Goal: Task Accomplishment & Management: Use online tool/utility

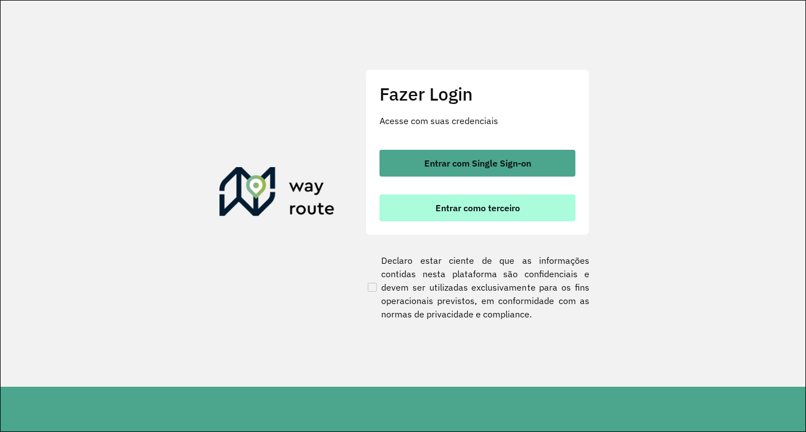
click at [434, 204] on button "Entrar como terceiro" at bounding box center [477, 208] width 196 height 27
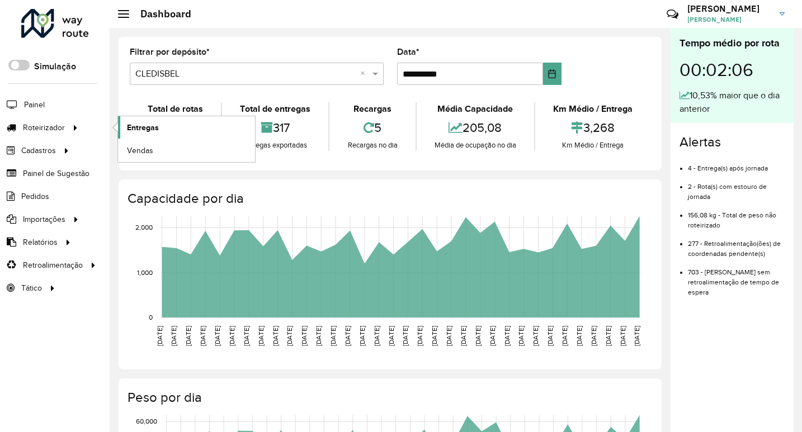
click at [144, 121] on link "Entregas" at bounding box center [186, 127] width 137 height 22
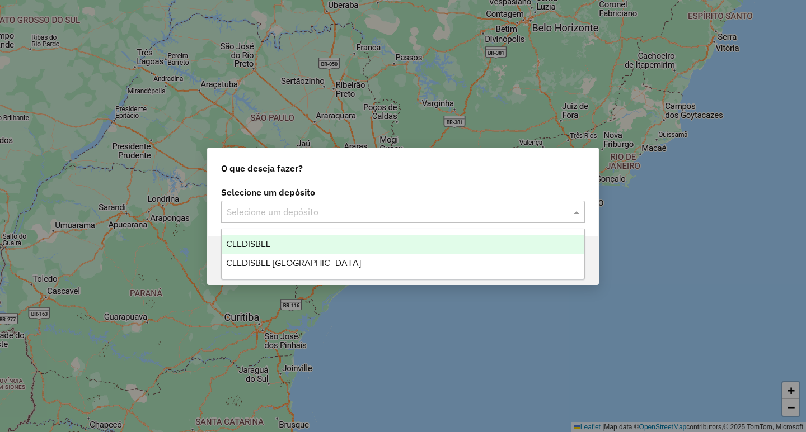
click at [290, 207] on input "text" at bounding box center [392, 212] width 330 height 13
click at [253, 238] on div "CLEDISBEL" at bounding box center [403, 244] width 363 height 19
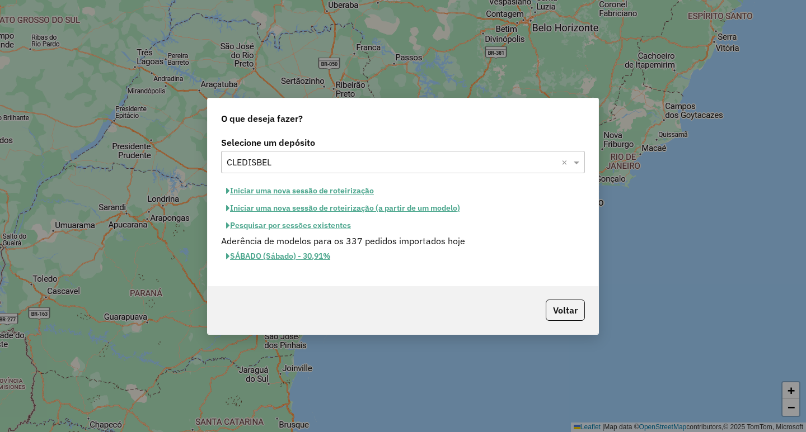
click at [354, 206] on button "Iniciar uma nova sessão de roteirização (a partir de um modelo)" at bounding box center [343, 208] width 244 height 17
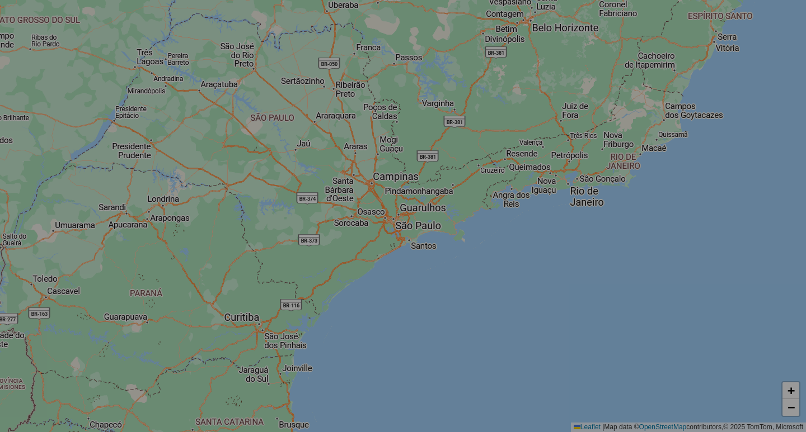
select select "*"
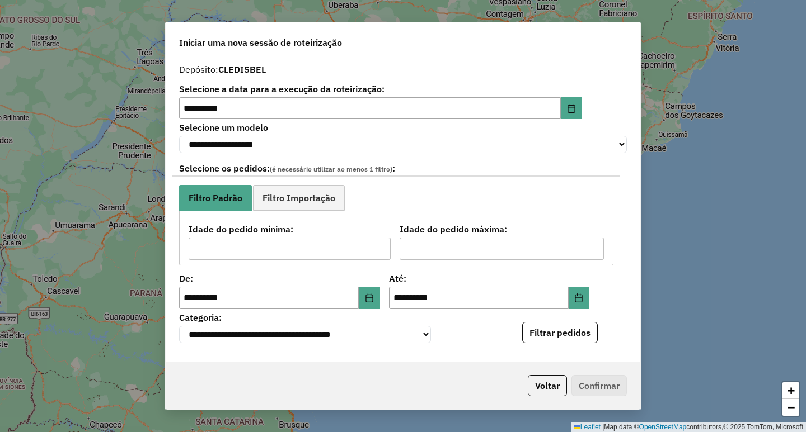
click at [550, 335] on button "Filtrar pedidos" at bounding box center [560, 332] width 76 height 21
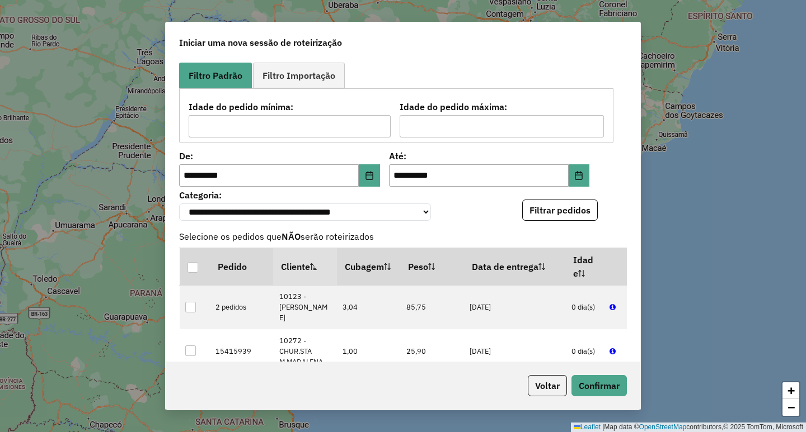
scroll to position [224, 0]
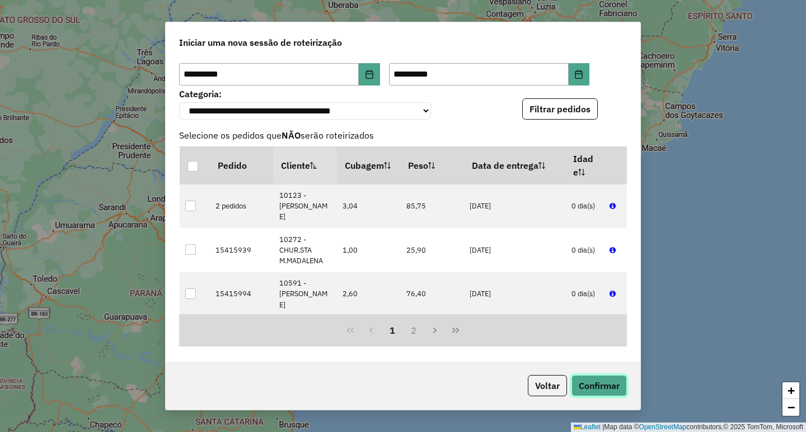
click at [578, 385] on button "Confirmar" at bounding box center [598, 385] width 55 height 21
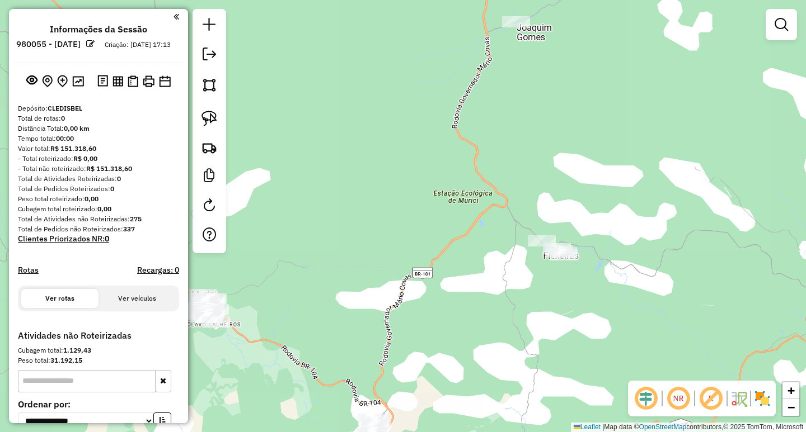
drag, startPoint x: 553, startPoint y: 37, endPoint x: 549, endPoint y: 150, distance: 113.6
click at [553, 137] on div "Janela de atendimento Grade de atendimento Capacidade Transportadoras Veículos …" at bounding box center [403, 216] width 806 height 432
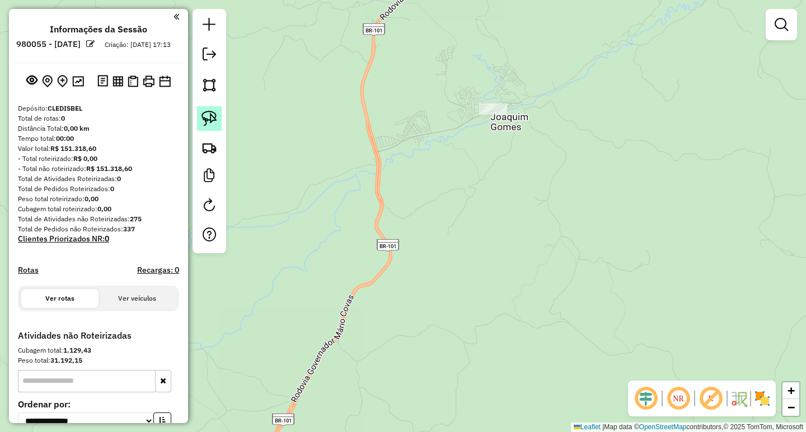
click at [210, 122] on img at bounding box center [209, 119] width 16 height 16
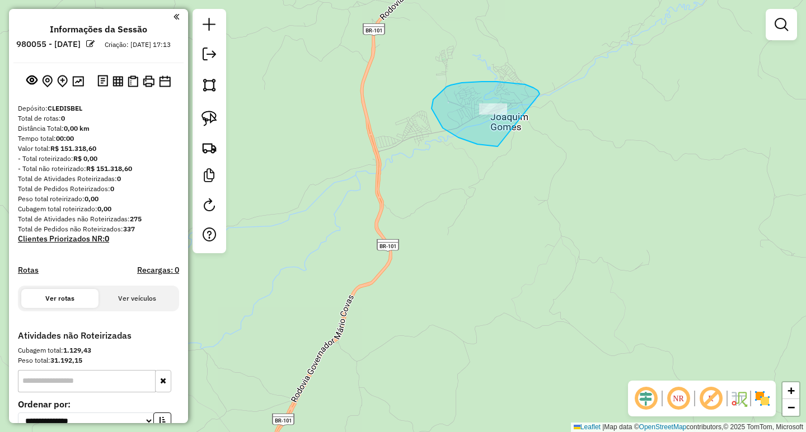
drag, startPoint x: 525, startPoint y: 84, endPoint x: 591, endPoint y: 132, distance: 81.8
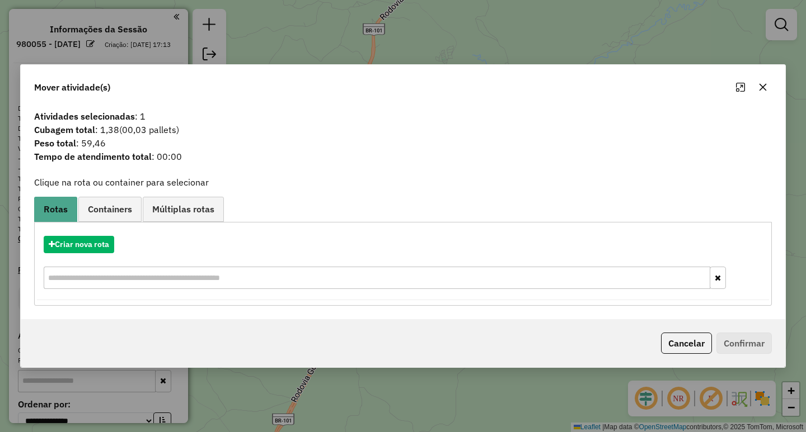
click at [766, 92] on button "button" at bounding box center [763, 87] width 18 height 18
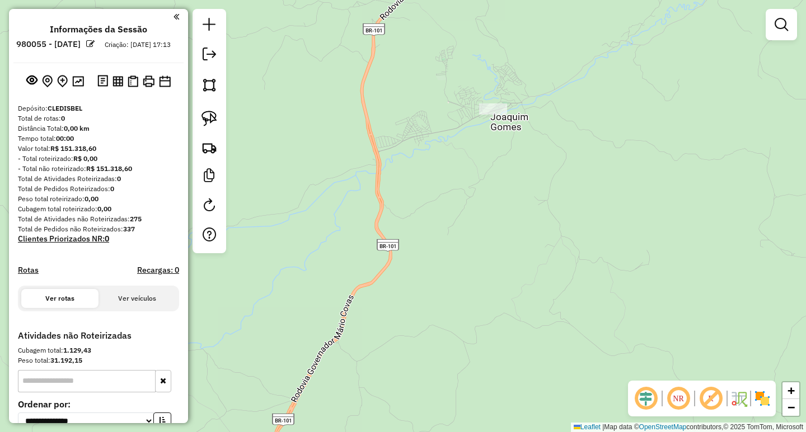
click at [479, 124] on div "Janela de atendimento Grade de atendimento Capacidade Transportadoras Veículos …" at bounding box center [403, 216] width 806 height 432
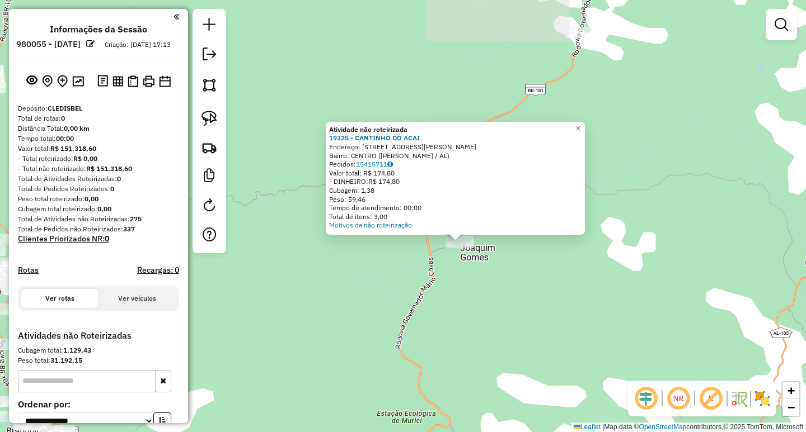
click at [653, 123] on div "Atividade não roteirizada 19325 - CANTINHO DO ACAI Endereço: Rua Jose Correia d…" at bounding box center [403, 216] width 806 height 432
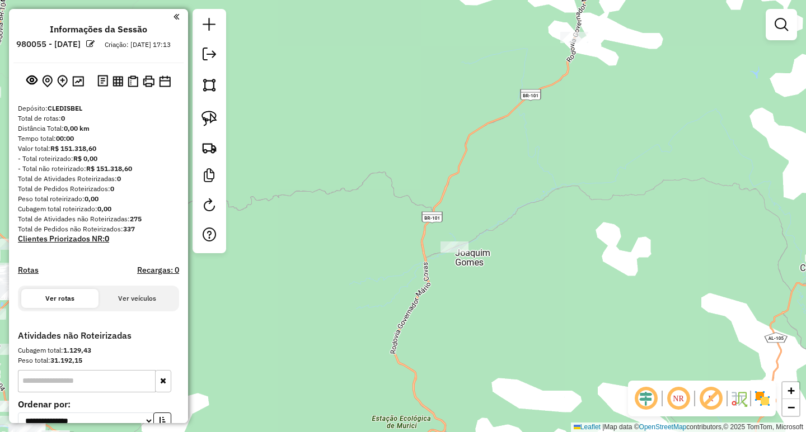
drag, startPoint x: 647, startPoint y: 125, endPoint x: 468, endPoint y: 340, distance: 279.7
click at [488, 316] on div "Janela de atendimento Grade de atendimento Capacidade Transportadoras Veículos …" at bounding box center [403, 216] width 806 height 432
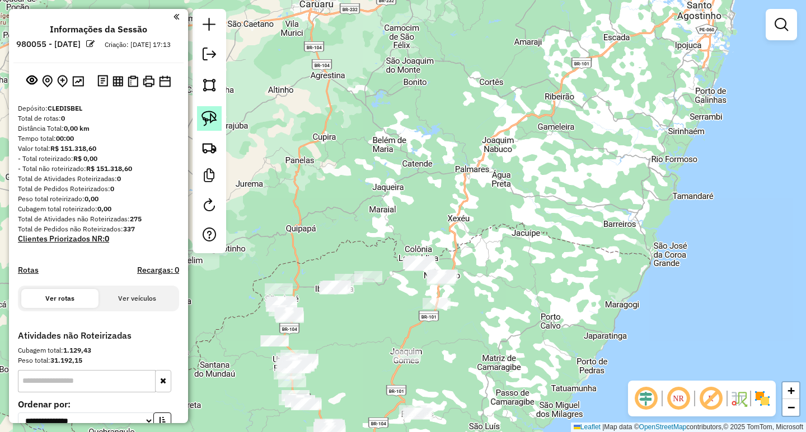
click at [206, 111] on img at bounding box center [209, 119] width 16 height 16
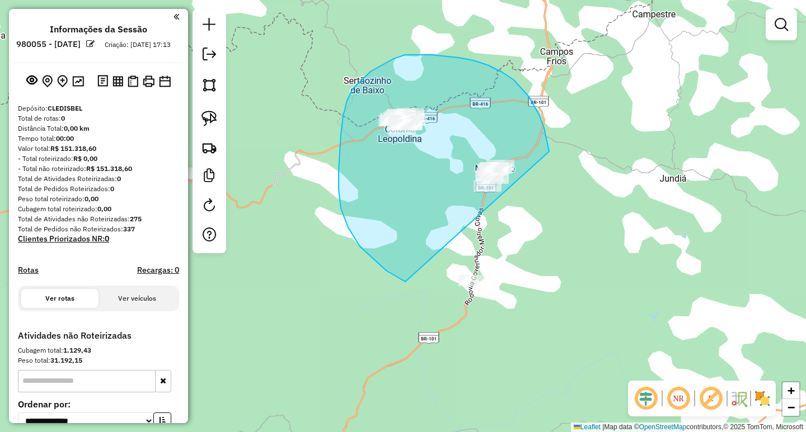
drag, startPoint x: 545, startPoint y: 134, endPoint x: 608, endPoint y: 243, distance: 125.8
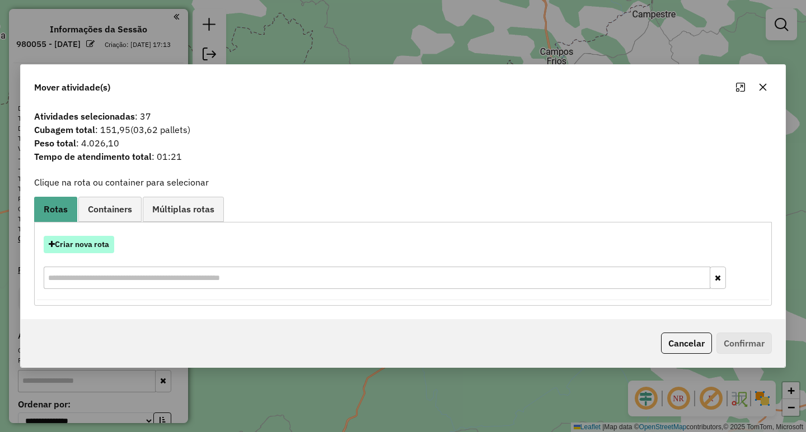
click at [64, 251] on button "Criar nova rota" at bounding box center [79, 244] width 70 height 17
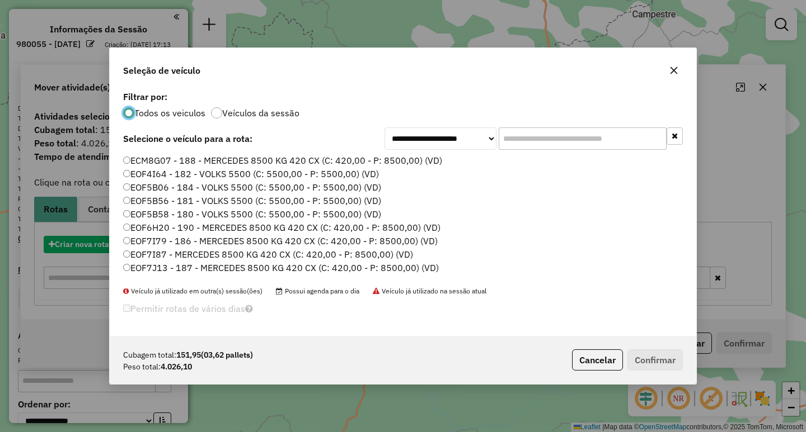
scroll to position [6, 3]
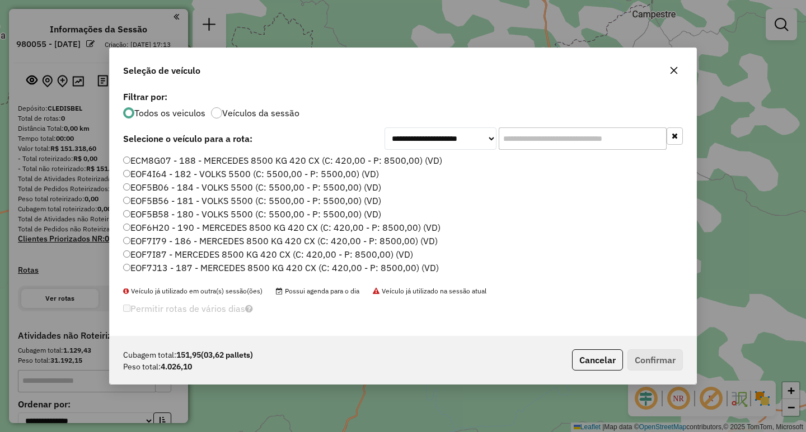
click at [548, 138] on input "text" at bounding box center [582, 139] width 168 height 22
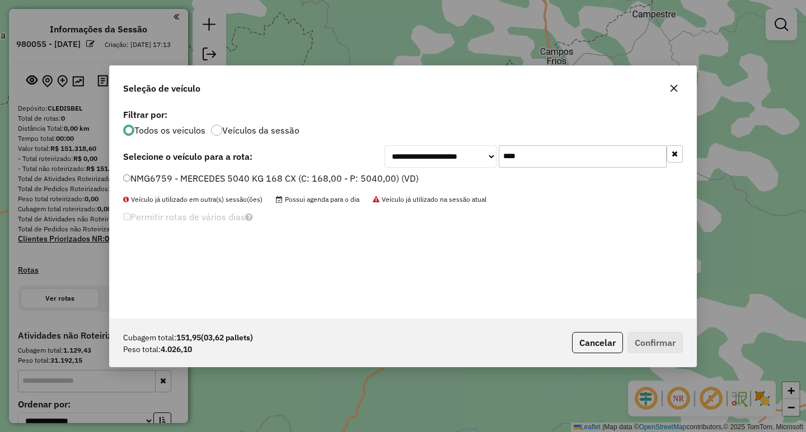
type input "****"
click at [264, 173] on label "NMG6759 - MERCEDES 5040 KG 168 CX (C: 168,00 - P: 5040,00) (VD)" at bounding box center [270, 178] width 295 height 13
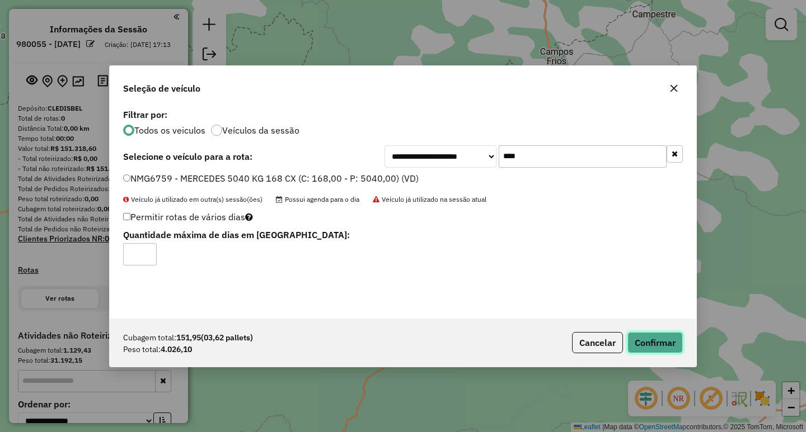
click at [667, 342] on button "Confirmar" at bounding box center [654, 342] width 55 height 21
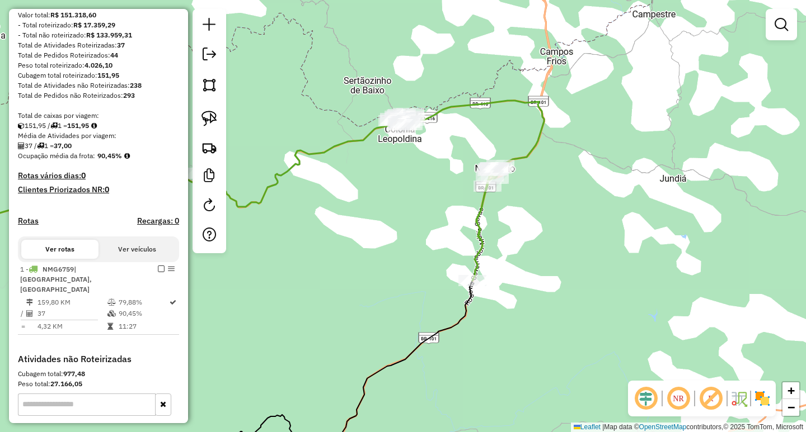
scroll to position [224, 0]
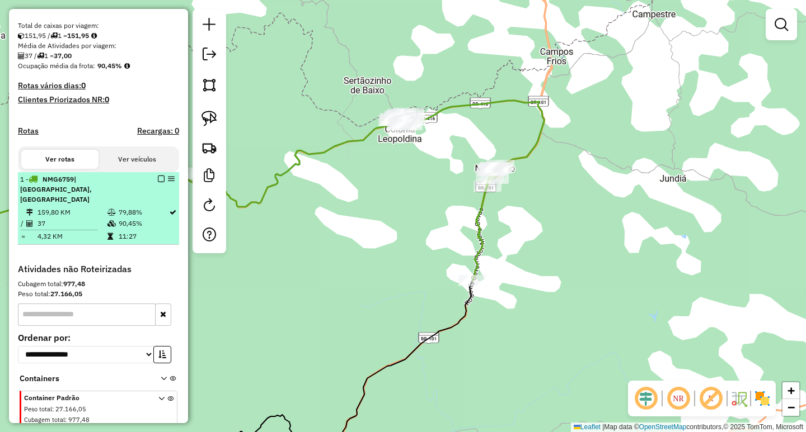
click at [158, 182] on em at bounding box center [161, 179] width 7 height 7
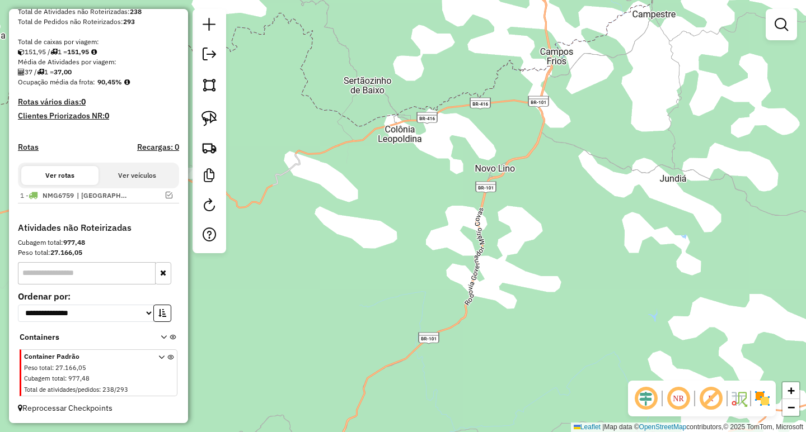
scroll to position [218, 0]
drag, startPoint x: 404, startPoint y: 312, endPoint x: 446, endPoint y: 174, distance: 144.3
click at [440, 216] on div "Janela de atendimento Grade de atendimento Capacidade Transportadoras Veículos …" at bounding box center [403, 216] width 806 height 432
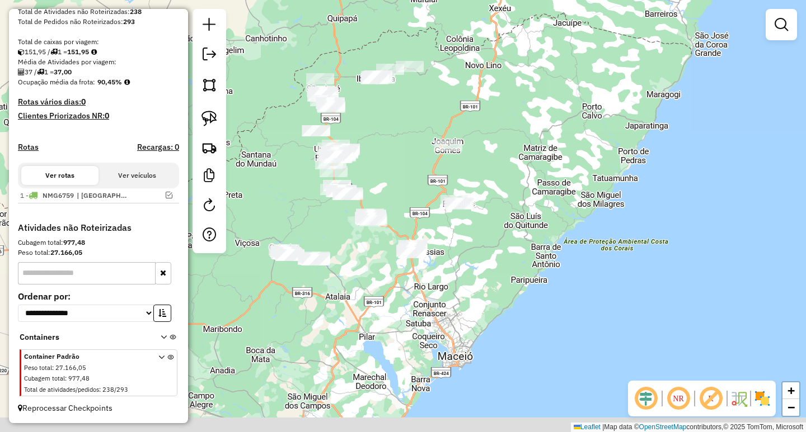
drag, startPoint x: 488, startPoint y: 300, endPoint x: 493, endPoint y: 271, distance: 29.6
click at [493, 272] on div "Janela de atendimento Grade de atendimento Capacidade Transportadoras Veículos …" at bounding box center [403, 216] width 806 height 432
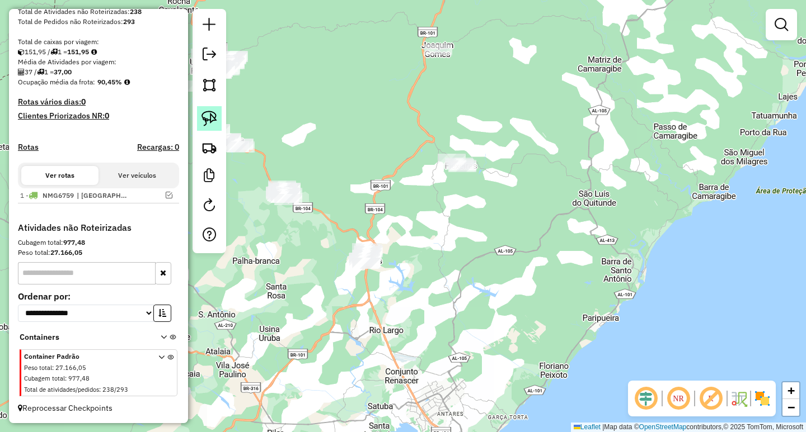
click at [208, 112] on img at bounding box center [209, 119] width 16 height 16
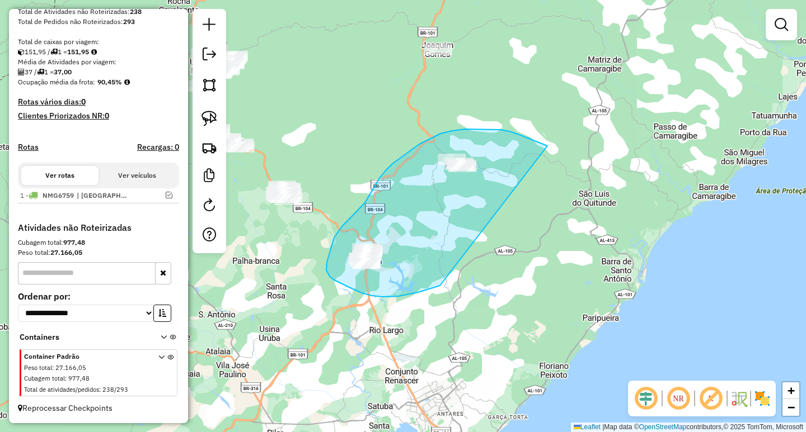
drag, startPoint x: 543, startPoint y: 144, endPoint x: 522, endPoint y: 258, distance: 116.1
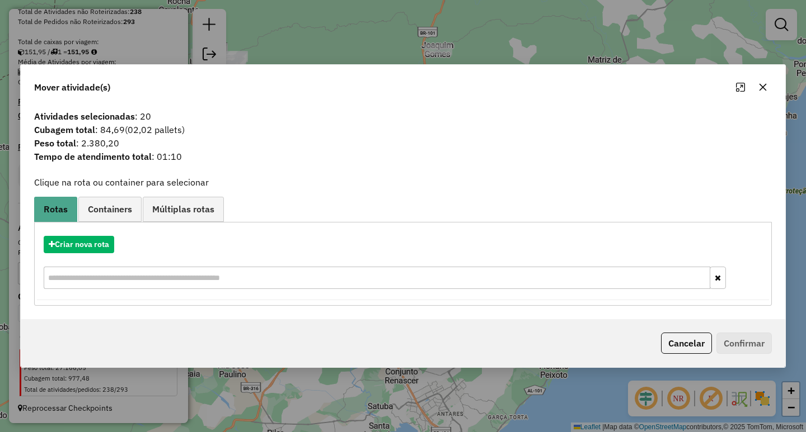
click at [763, 87] on icon "button" at bounding box center [762, 86] width 7 height 7
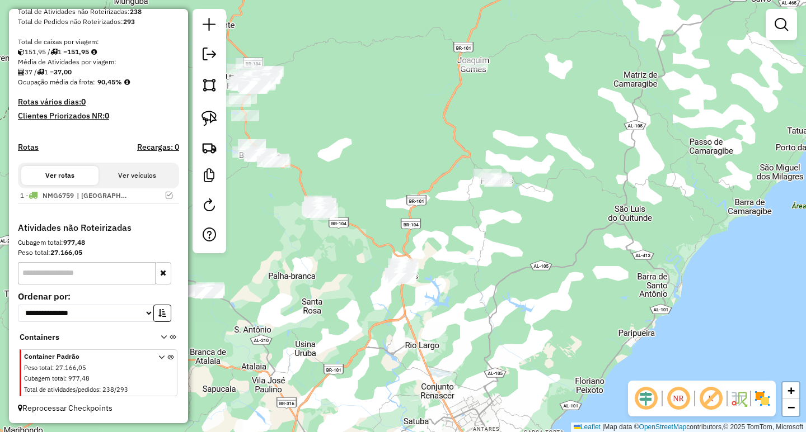
drag, startPoint x: 323, startPoint y: 232, endPoint x: 355, endPoint y: 243, distance: 34.0
click at [355, 243] on div "Janela de atendimento Grade de atendimento Capacidade Transportadoras Veículos …" at bounding box center [403, 216] width 806 height 432
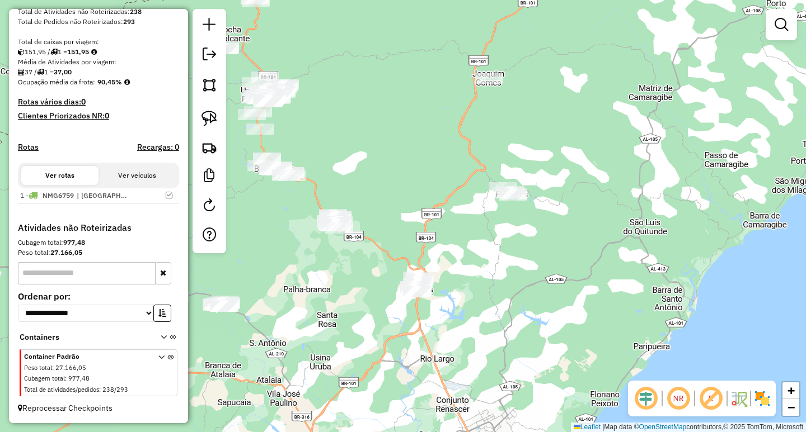
drag, startPoint x: 399, startPoint y: 186, endPoint x: 434, endPoint y: 232, distance: 57.9
click at [436, 230] on div "Janela de atendimento Grade de atendimento Capacidade Transportadoras Veículos …" at bounding box center [403, 216] width 806 height 432
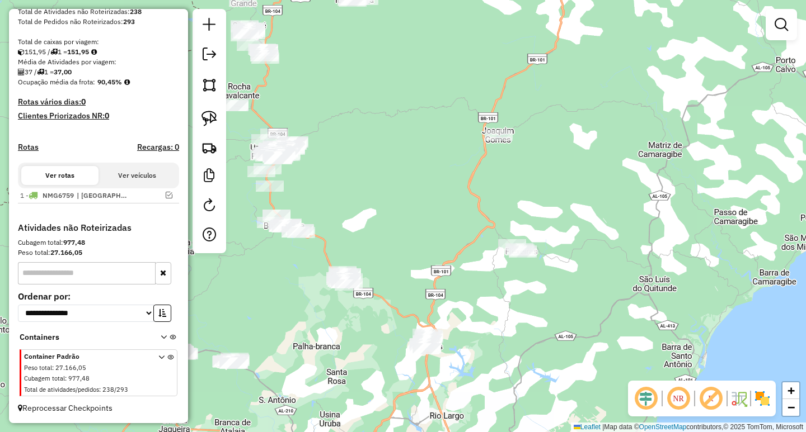
drag, startPoint x: 453, startPoint y: 202, endPoint x: 406, endPoint y: 241, distance: 60.8
click at [407, 240] on div "Janela de atendimento Grade de atendimento Capacidade Transportadoras Veículos …" at bounding box center [403, 216] width 806 height 432
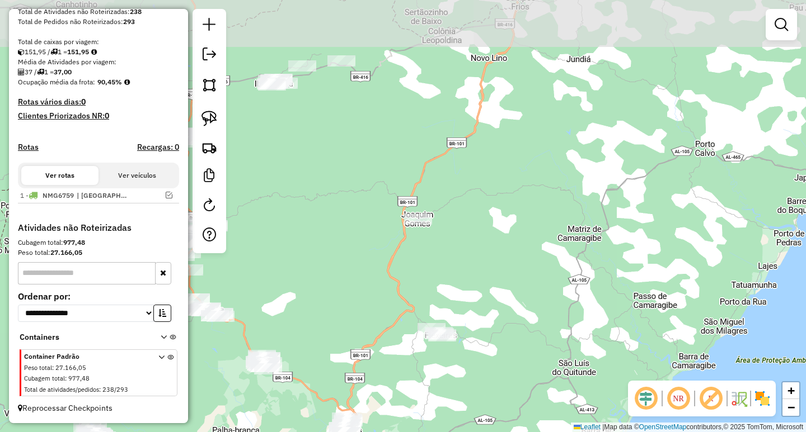
drag, startPoint x: 377, startPoint y: 261, endPoint x: 360, endPoint y: 276, distance: 22.2
click at [361, 275] on div "Janela de atendimento Grade de atendimento Capacidade Transportadoras Veículos …" at bounding box center [403, 216] width 806 height 432
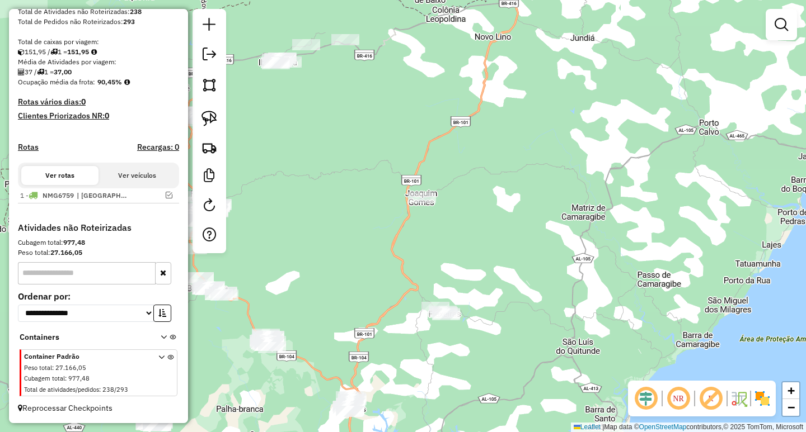
drag, startPoint x: 334, startPoint y: 255, endPoint x: 380, endPoint y: 135, distance: 127.9
click at [380, 135] on div "Janela de atendimento Grade de atendimento Capacidade Transportadoras Veículos …" at bounding box center [403, 216] width 806 height 432
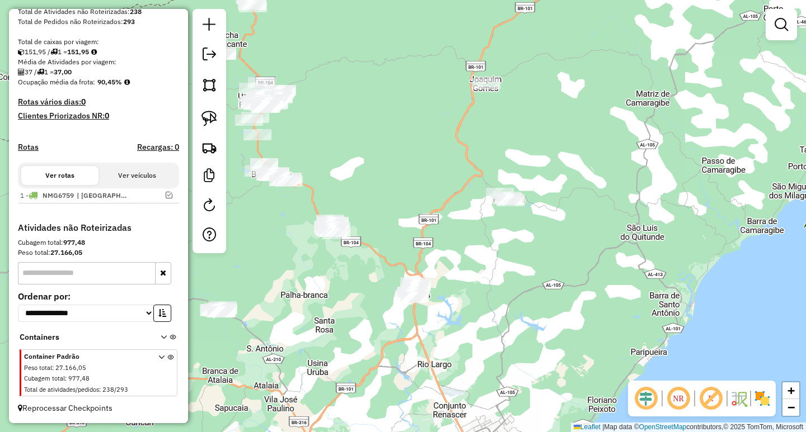
drag, startPoint x: 289, startPoint y: 307, endPoint x: 406, endPoint y: 304, distance: 117.5
click at [396, 304] on div "Janela de atendimento Grade de atendimento Capacidade Transportadoras Veículos …" at bounding box center [403, 216] width 806 height 432
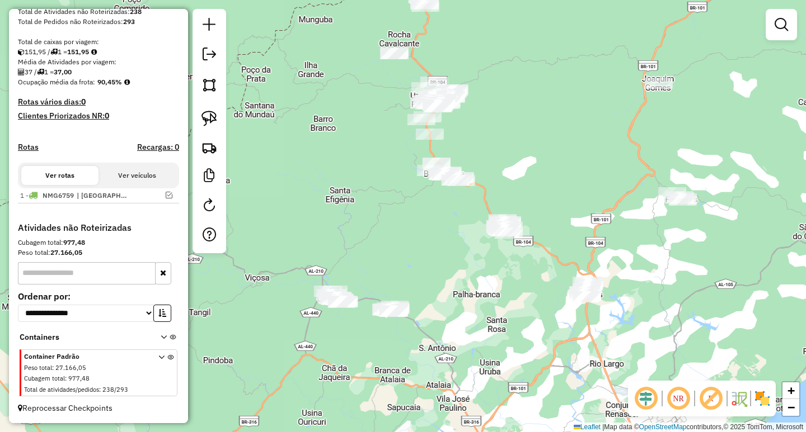
drag, startPoint x: 408, startPoint y: 304, endPoint x: 473, endPoint y: 305, distance: 64.4
click at [472, 306] on div "Janela de atendimento Grade de atendimento Capacidade Transportadoras Veículos …" at bounding box center [403, 216] width 806 height 432
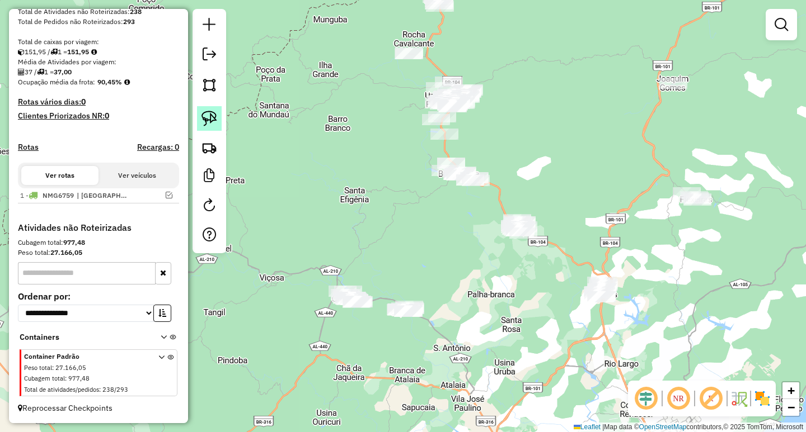
click at [213, 114] on img at bounding box center [209, 119] width 16 height 16
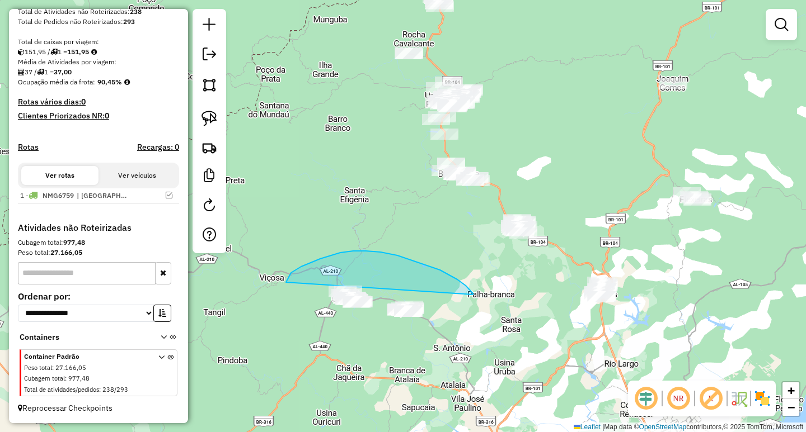
drag, startPoint x: 465, startPoint y: 286, endPoint x: 490, endPoint y: 337, distance: 57.1
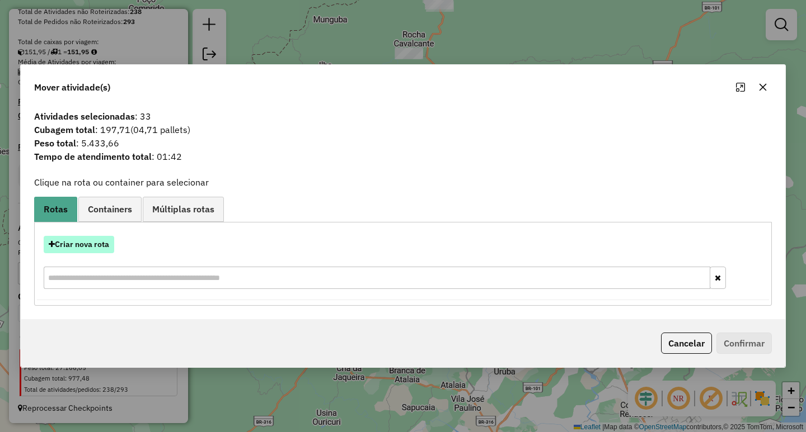
click at [70, 244] on button "Criar nova rota" at bounding box center [79, 244] width 70 height 17
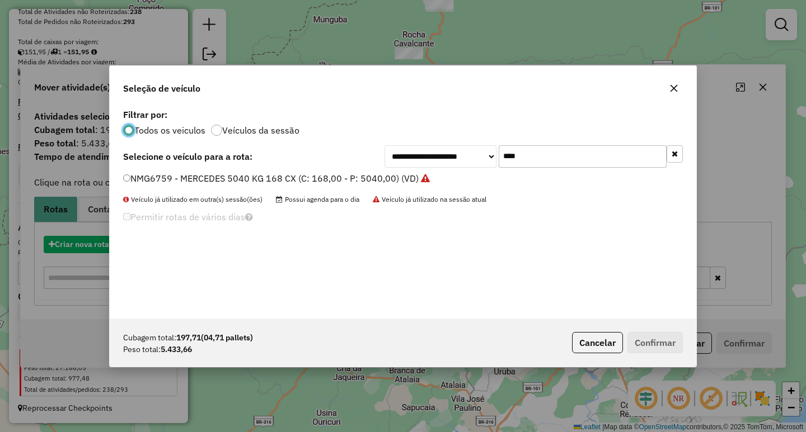
scroll to position [6, 3]
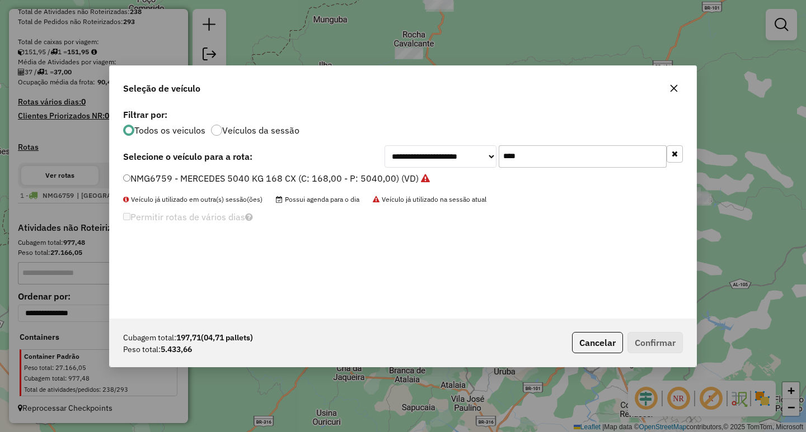
drag, startPoint x: 543, startPoint y: 161, endPoint x: 275, endPoint y: 158, distance: 268.6
click at [349, 153] on div "**********" at bounding box center [402, 156] width 559 height 22
type input "****"
click at [243, 178] on label "ECM8G07 - 188 - MERCEDES 8500 KG 420 CX (C: 420,00 - P: 8500,00) (VD)" at bounding box center [282, 178] width 319 height 13
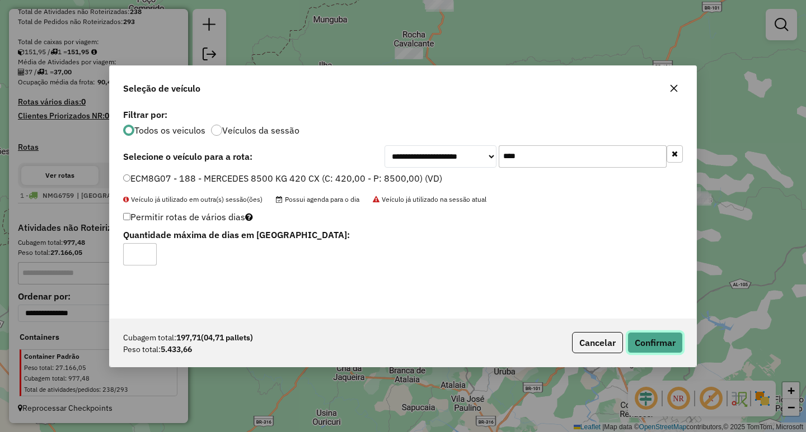
click at [657, 347] on button "Confirmar" at bounding box center [654, 342] width 55 height 21
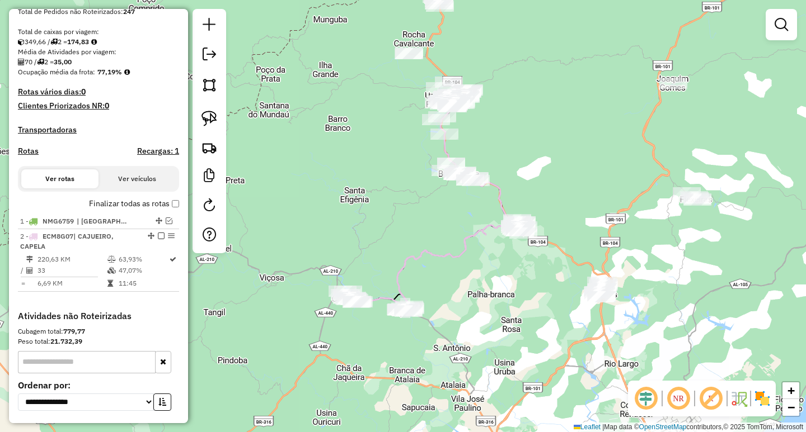
scroll to position [224, 0]
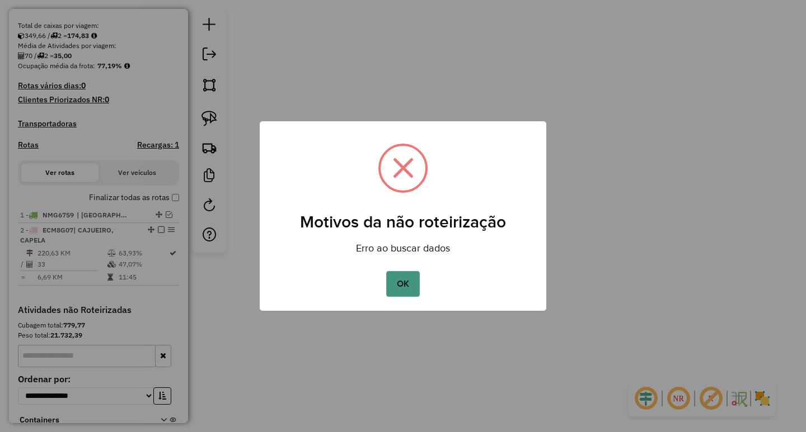
click at [398, 286] on button "OK" at bounding box center [402, 284] width 33 height 26
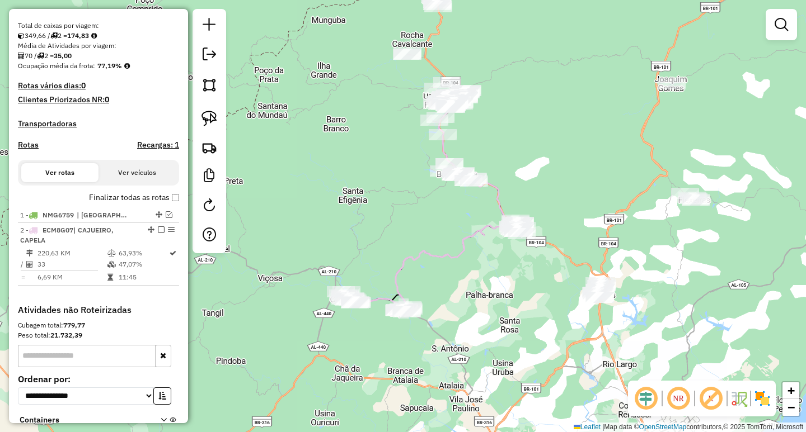
drag, startPoint x: 537, startPoint y: 293, endPoint x: 469, endPoint y: 289, distance: 67.8
click at [477, 293] on div "Janela de atendimento Grade de atendimento Capacidade Transportadoras Veículos …" at bounding box center [403, 216] width 806 height 432
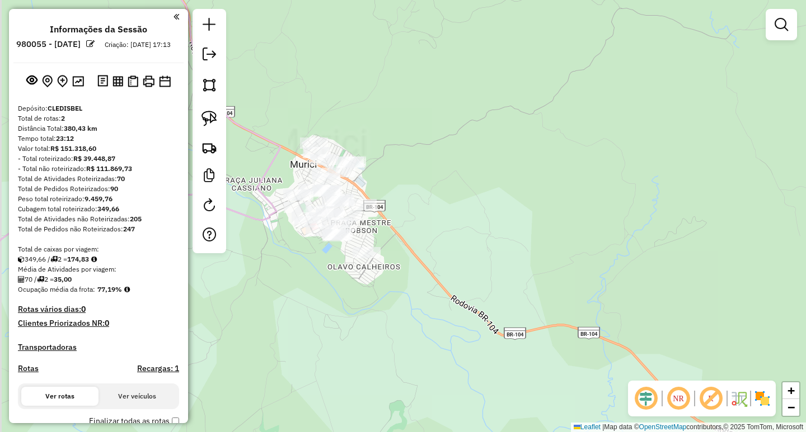
drag, startPoint x: 362, startPoint y: 188, endPoint x: 465, endPoint y: 197, distance: 103.3
click at [465, 197] on div "Janela de atendimento Grade de atendimento Capacidade Transportadoras Veículos …" at bounding box center [403, 216] width 806 height 432
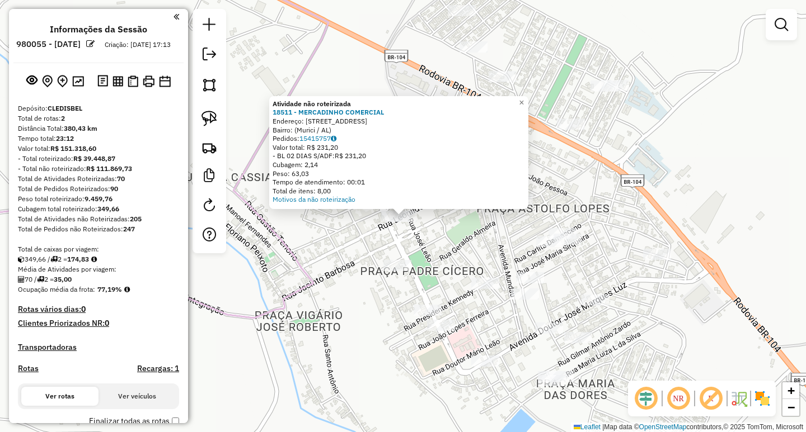
click at [467, 261] on div "Atividade não roteirizada 18511 - MERCADINHO COMERCIAL Endereço: [STREET_ADDRES…" at bounding box center [403, 216] width 806 height 432
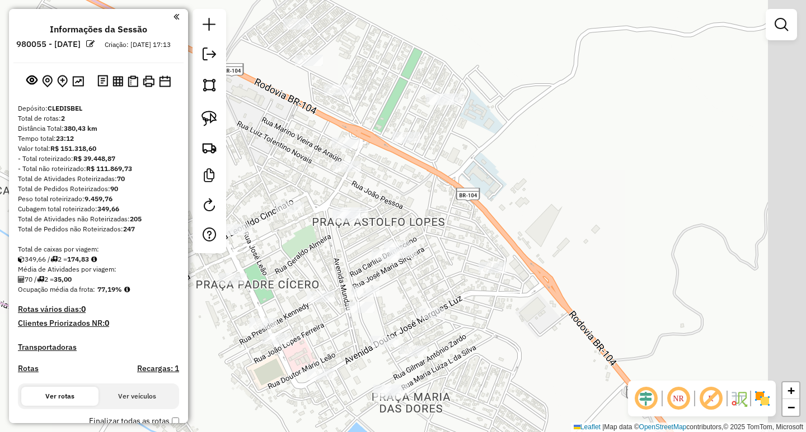
drag, startPoint x: 457, startPoint y: 248, endPoint x: 297, endPoint y: 328, distance: 178.9
click at [297, 328] on div "Janela de atendimento Grade de atendimento Capacidade Transportadoras Veículos …" at bounding box center [403, 216] width 806 height 432
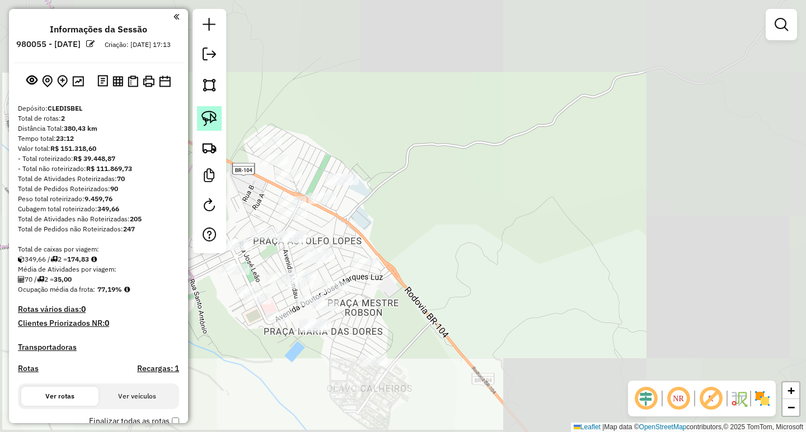
click at [212, 117] on img at bounding box center [209, 119] width 16 height 16
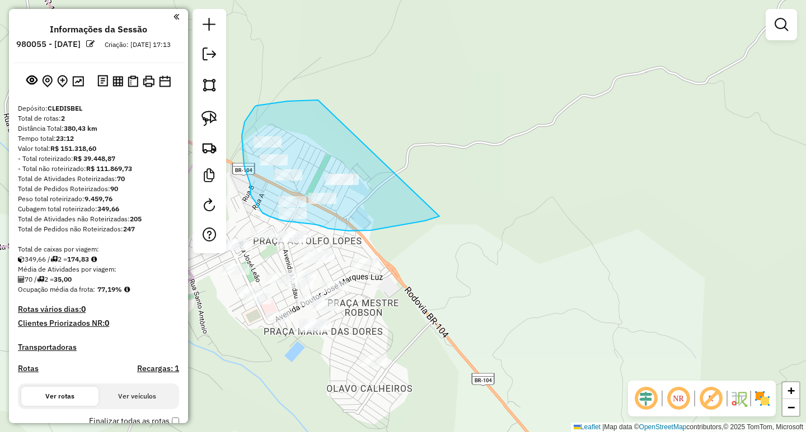
drag, startPoint x: 288, startPoint y: 101, endPoint x: 439, endPoint y: 217, distance: 190.4
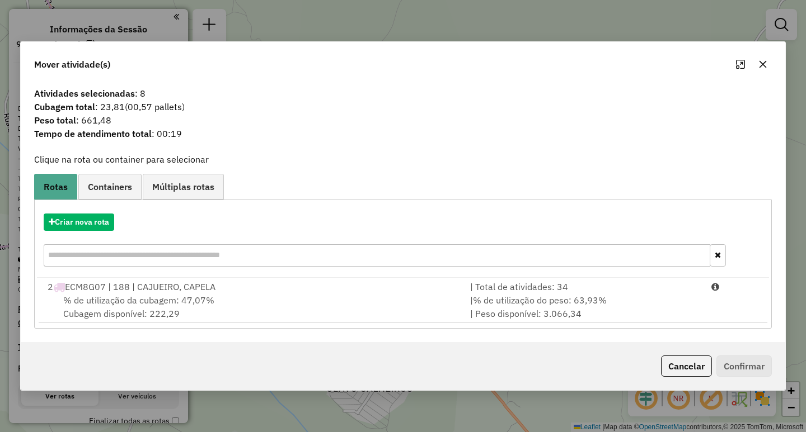
click at [766, 67] on icon "button" at bounding box center [762, 64] width 9 height 9
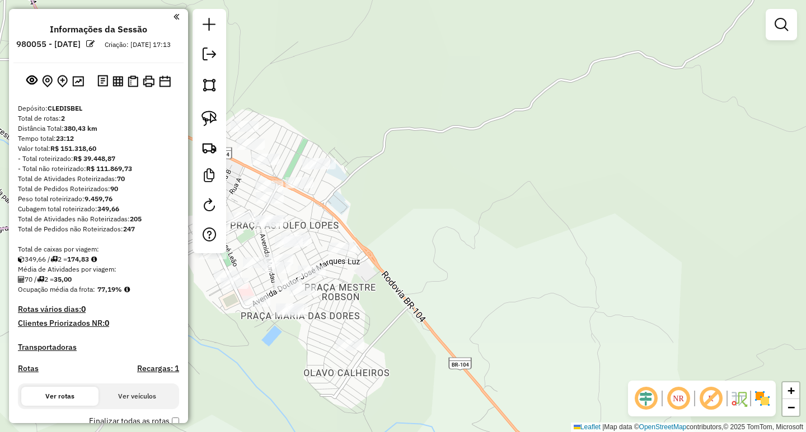
drag, startPoint x: 567, startPoint y: 119, endPoint x: 559, endPoint y: 112, distance: 10.3
click at [563, 114] on div "Janela de atendimento Grade de atendimento Capacidade Transportadoras Veículos …" at bounding box center [403, 216] width 806 height 432
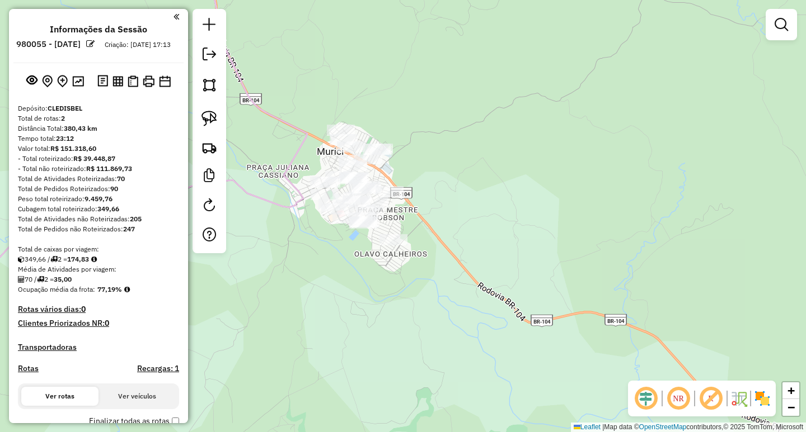
drag, startPoint x: 576, startPoint y: 196, endPoint x: 412, endPoint y: 198, distance: 164.5
click at [418, 199] on div "Janela de atendimento Grade de atendimento Capacidade Transportadoras Veículos …" at bounding box center [403, 216] width 806 height 432
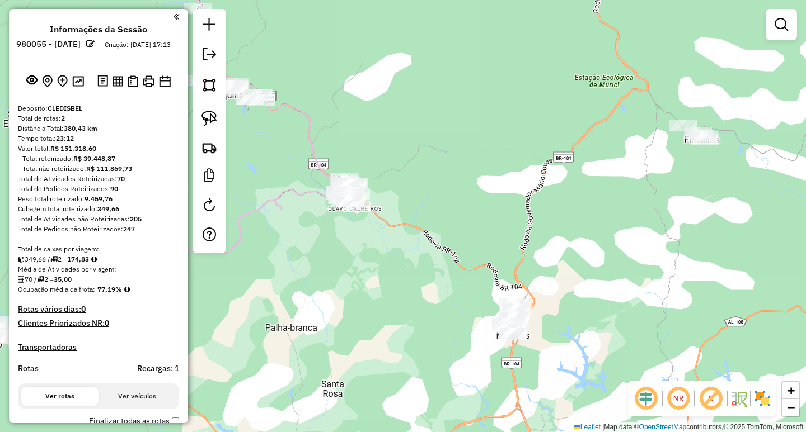
drag, startPoint x: 548, startPoint y: 217, endPoint x: 520, endPoint y: 228, distance: 30.3
click at [532, 230] on div "Janela de atendimento Grade de atendimento Capacidade Transportadoras Veículos …" at bounding box center [403, 216] width 806 height 432
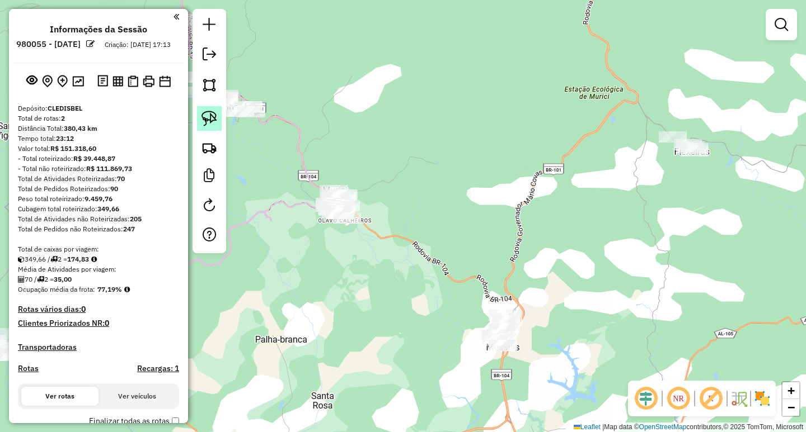
click at [209, 108] on link at bounding box center [209, 118] width 25 height 25
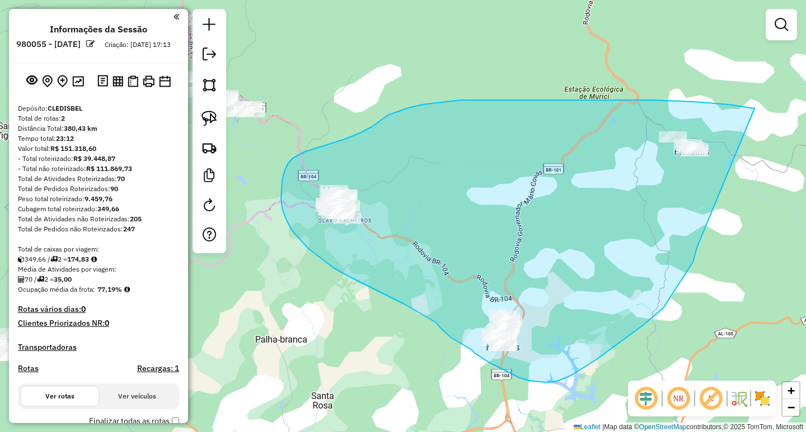
drag, startPoint x: 754, startPoint y: 109, endPoint x: 700, endPoint y: 232, distance: 135.0
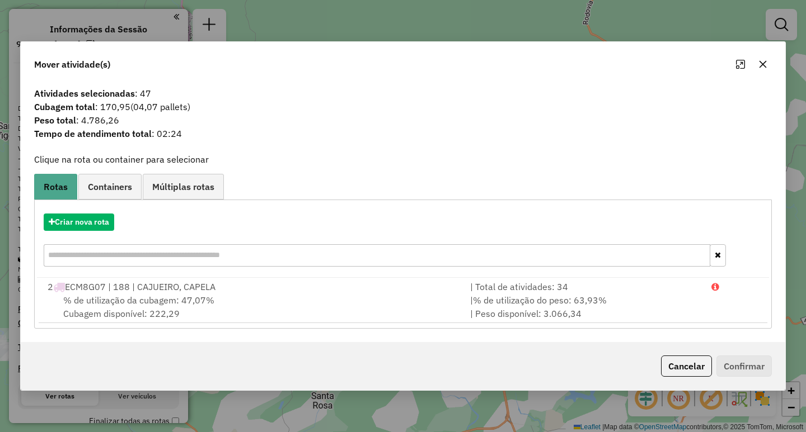
click at [94, 212] on div "Criar nova rota" at bounding box center [403, 241] width 732 height 73
click at [91, 220] on button "Criar nova rota" at bounding box center [79, 222] width 70 height 17
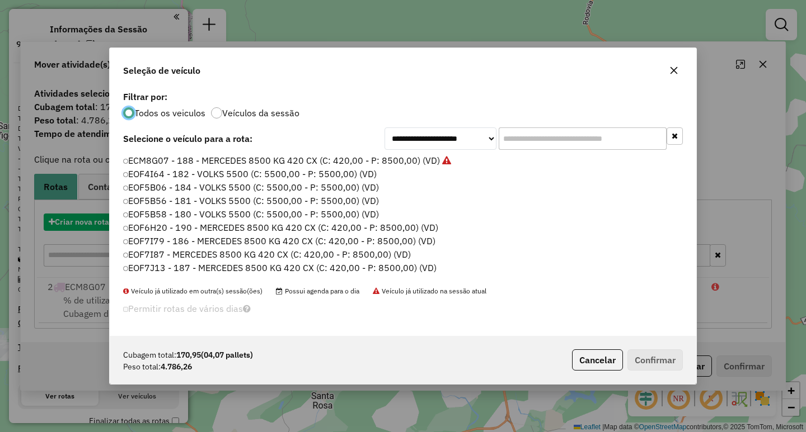
scroll to position [6, 3]
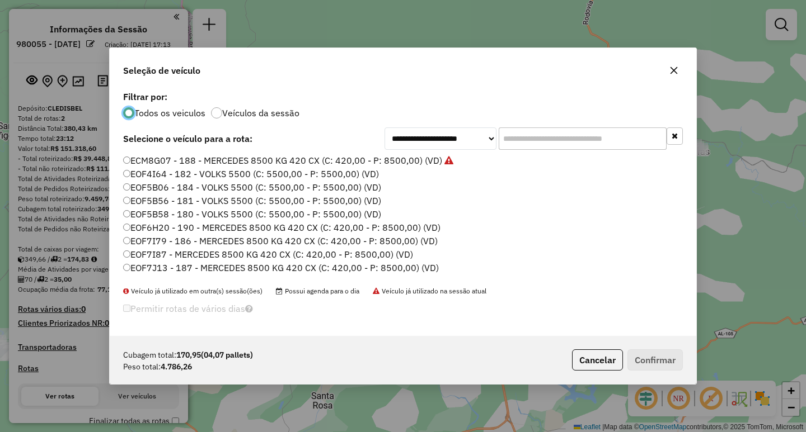
click at [537, 138] on input "text" at bounding box center [582, 139] width 168 height 22
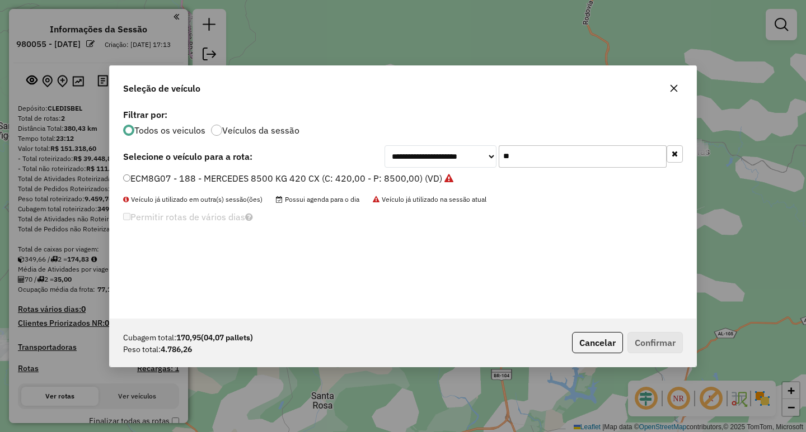
type input "*"
drag, startPoint x: 550, startPoint y: 157, endPoint x: 370, endPoint y: 144, distance: 180.6
click at [370, 144] on div "**********" at bounding box center [403, 212] width 586 height 213
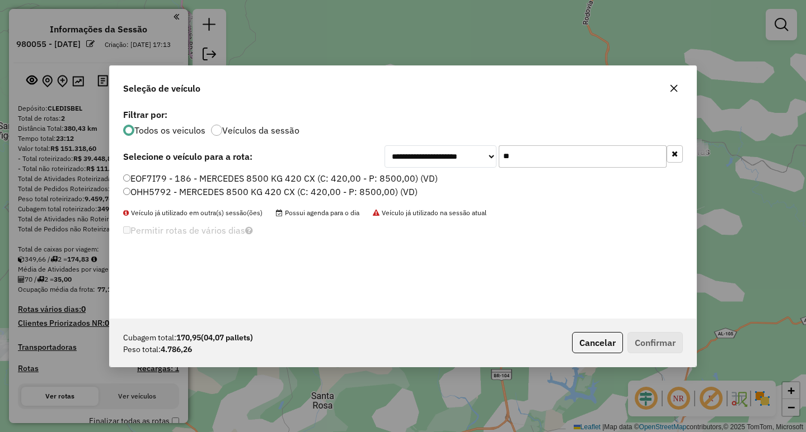
type input "**"
click at [416, 180] on label "EOF7I79 - 186 - MERCEDES 8500 KG 420 CX (C: 420,00 - P: 8500,00) (VD)" at bounding box center [280, 178] width 314 height 13
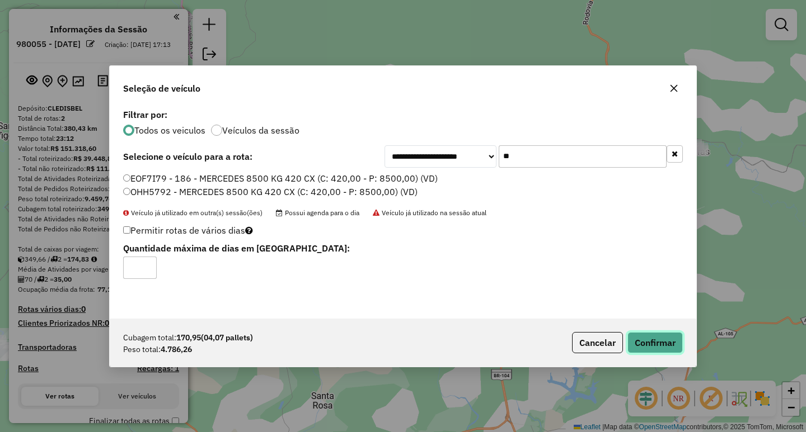
click at [650, 338] on button "Confirmar" at bounding box center [654, 342] width 55 height 21
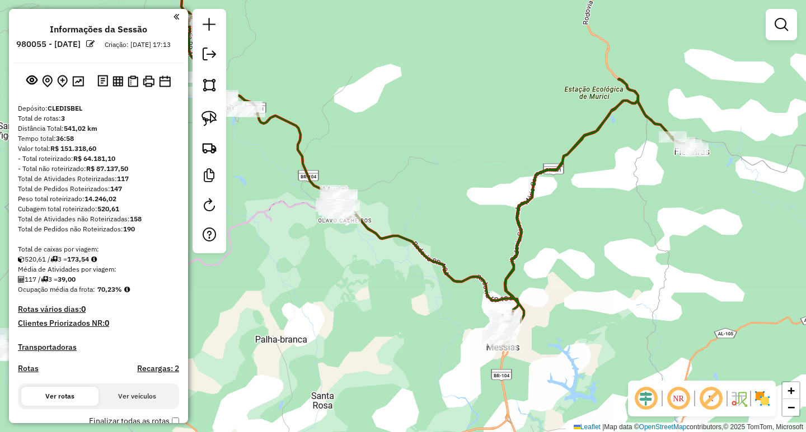
drag, startPoint x: 338, startPoint y: 284, endPoint x: 423, endPoint y: 318, distance: 91.8
click at [421, 318] on div "Janela de atendimento Grade de atendimento Capacidade Transportadoras Veículos …" at bounding box center [403, 216] width 806 height 432
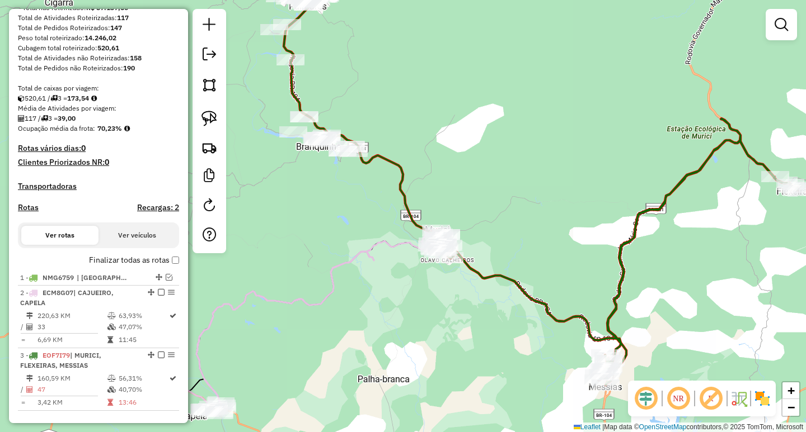
scroll to position [168, 0]
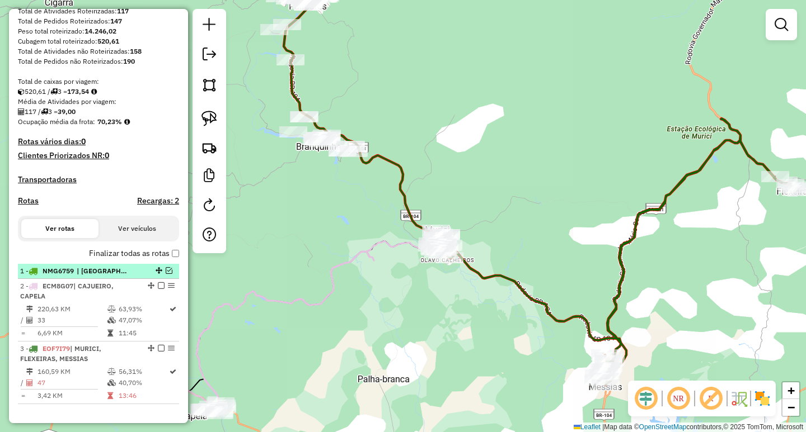
click at [167, 274] on em at bounding box center [169, 270] width 7 height 7
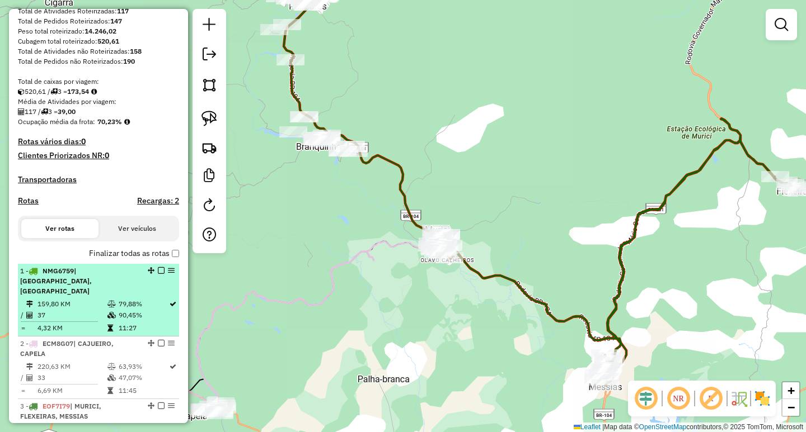
click at [159, 274] on em at bounding box center [161, 270] width 7 height 7
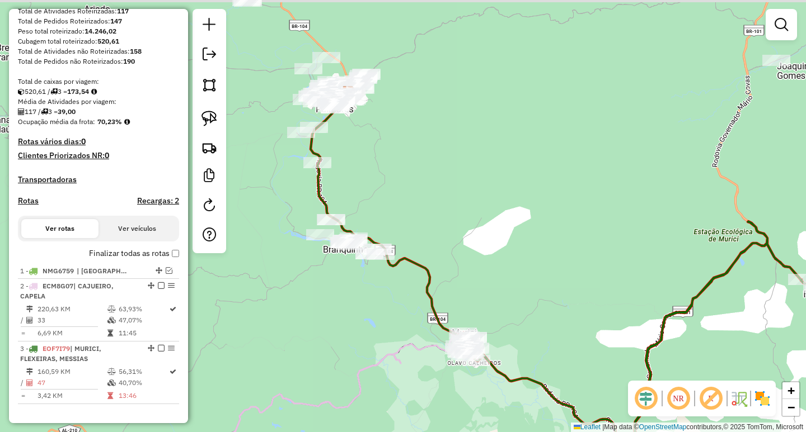
drag, startPoint x: 319, startPoint y: 271, endPoint x: 340, endPoint y: 356, distance: 87.4
click at [340, 356] on div "Janela de atendimento Grade de atendimento Capacidade Transportadoras Veículos …" at bounding box center [403, 216] width 806 height 432
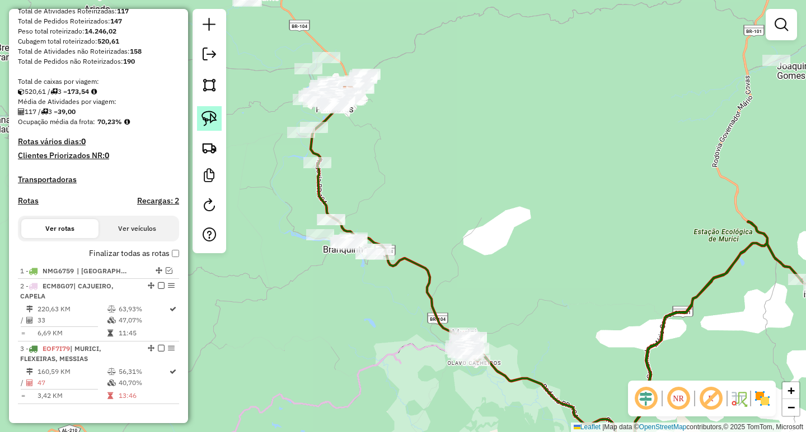
click at [199, 127] on link at bounding box center [209, 118] width 25 height 25
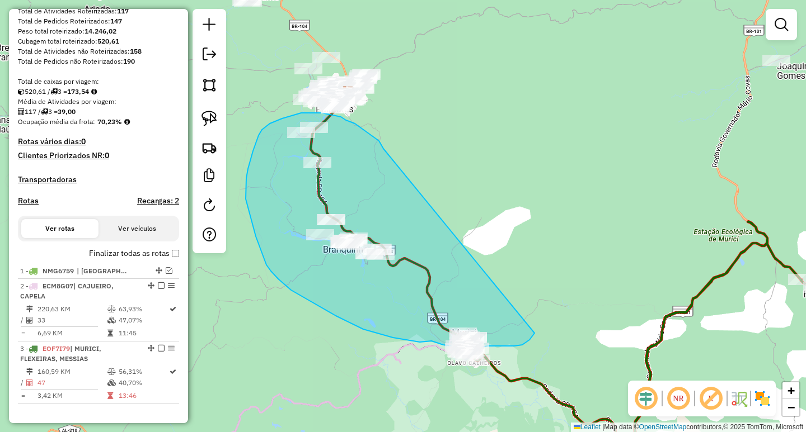
drag, startPoint x: 371, startPoint y: 136, endPoint x: 539, endPoint y: 250, distance: 202.2
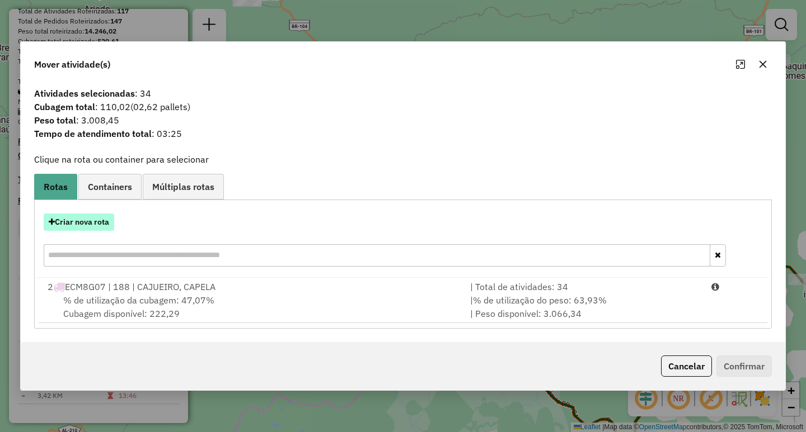
click at [91, 220] on button "Criar nova rota" at bounding box center [79, 222] width 70 height 17
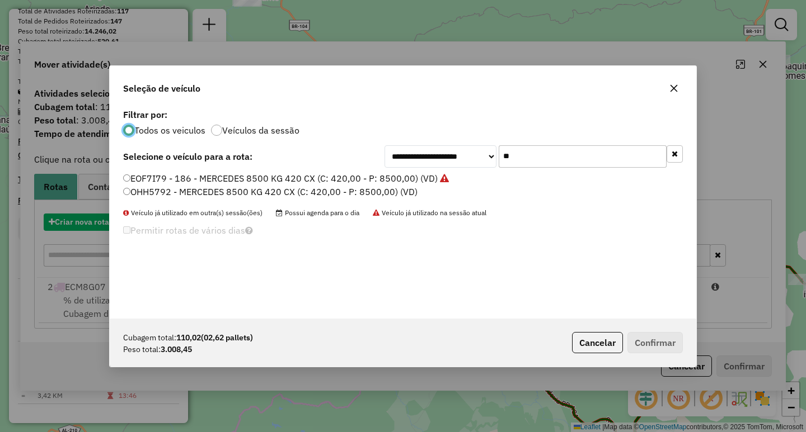
scroll to position [6, 3]
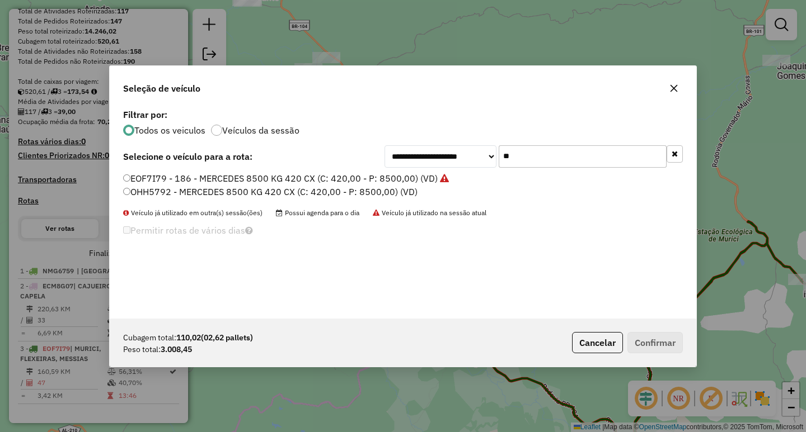
drag, startPoint x: 493, startPoint y: 154, endPoint x: 353, endPoint y: 169, distance: 140.6
click at [383, 165] on div "**********" at bounding box center [402, 156] width 559 height 22
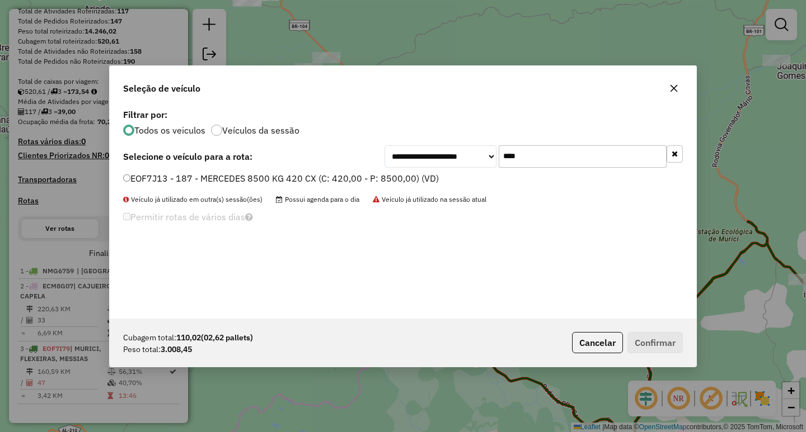
type input "****"
click at [276, 176] on label "EOF7J13 - 187 - MERCEDES 8500 KG 420 CX (C: 420,00 - P: 8500,00) (VD)" at bounding box center [281, 178] width 316 height 13
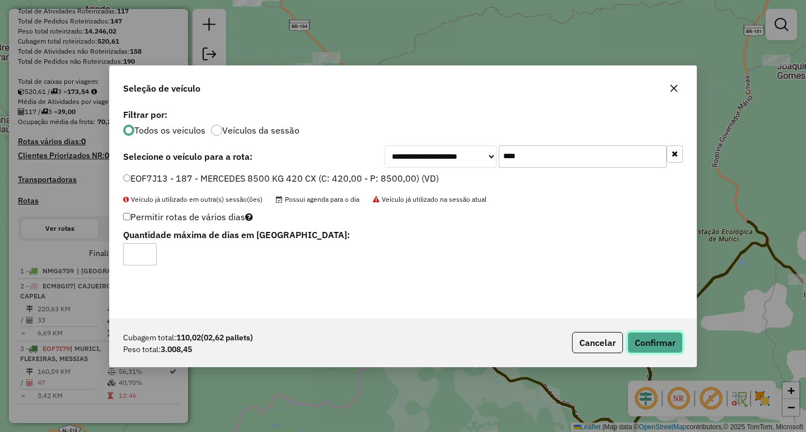
click at [645, 341] on button "Confirmar" at bounding box center [654, 342] width 55 height 21
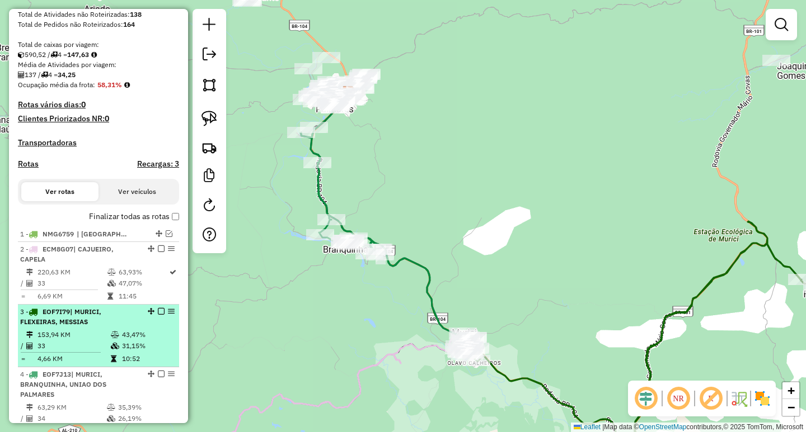
scroll to position [224, 0]
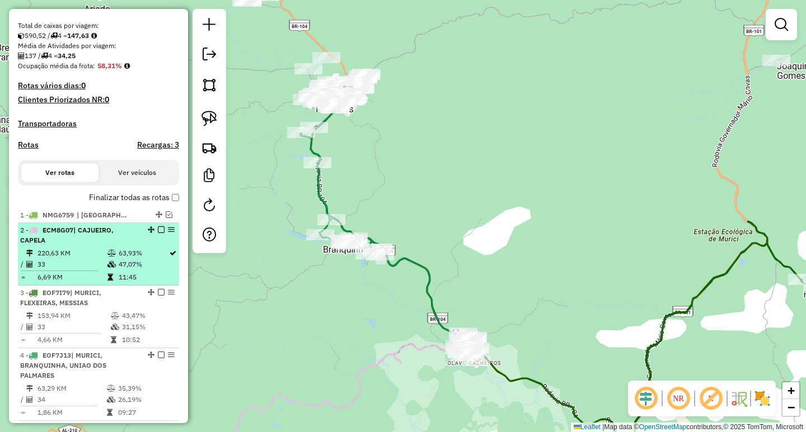
click at [119, 270] on td "47,07%" at bounding box center [143, 264] width 50 height 11
select select "**********"
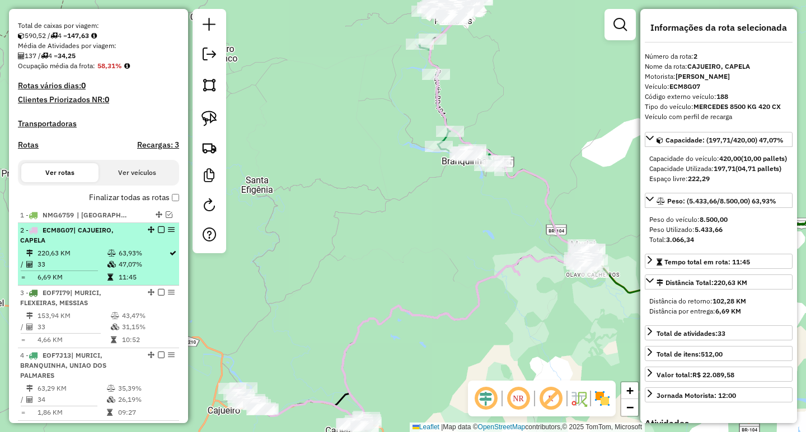
click at [158, 233] on em at bounding box center [161, 230] width 7 height 7
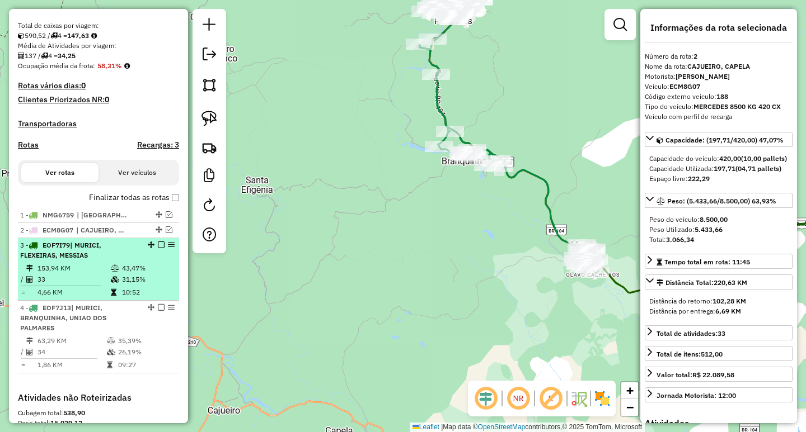
click at [122, 285] on td "31,15%" at bounding box center [147, 279] width 53 height 11
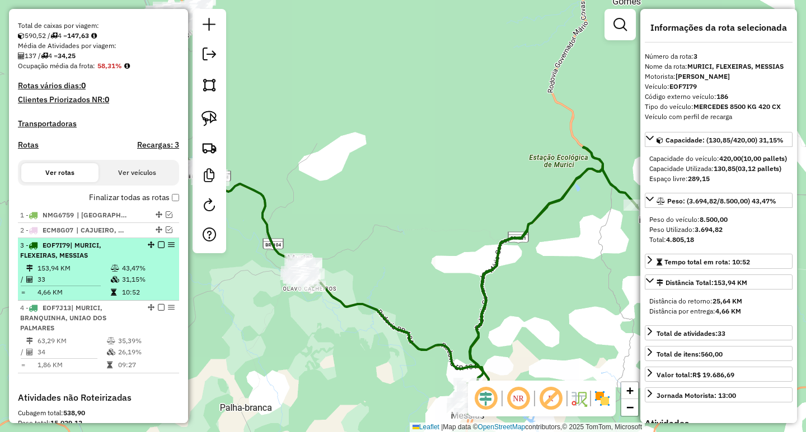
click at [158, 248] on em at bounding box center [161, 245] width 7 height 7
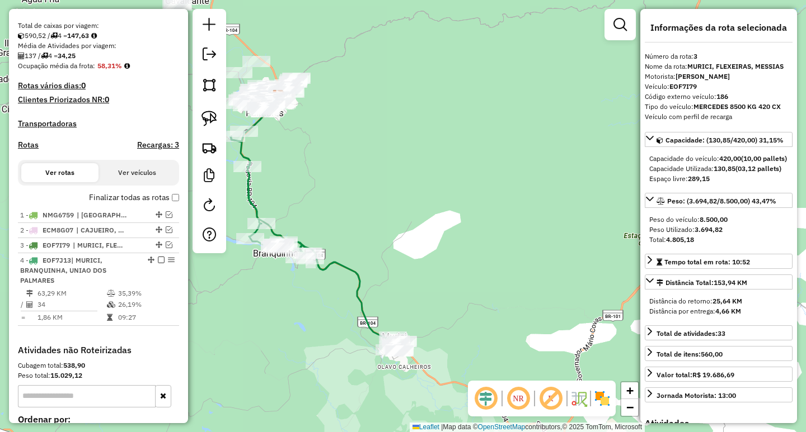
drag, startPoint x: 393, startPoint y: 298, endPoint x: 472, endPoint y: 359, distance: 99.8
click at [463, 352] on div "Janela de atendimento Grade de atendimento Capacidade Transportadoras Veículos …" at bounding box center [403, 216] width 806 height 432
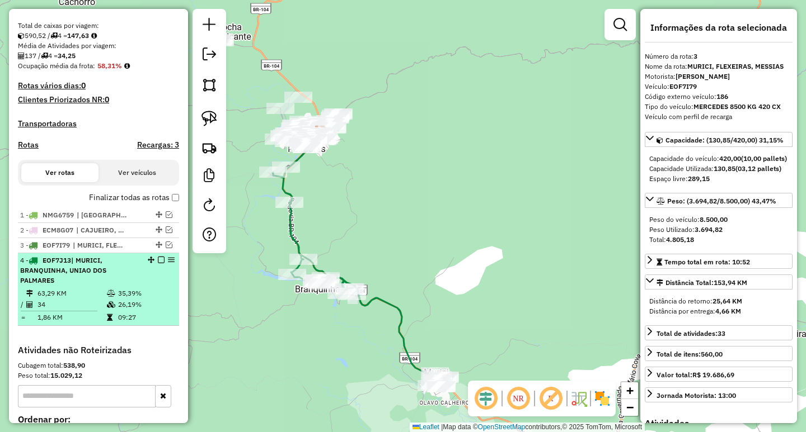
click at [121, 281] on div "4 - EOF7J13 | MURICI, BRANQUINHA, UNIAO DOS PALMARES" at bounding box center [79, 271] width 119 height 30
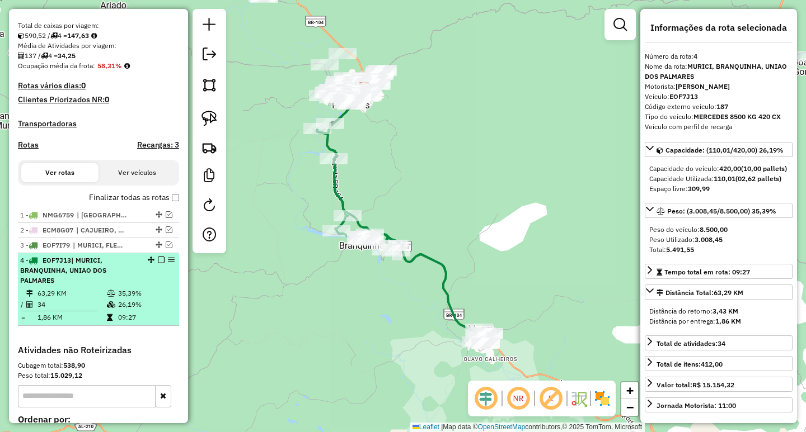
click at [158, 264] on em at bounding box center [161, 260] width 7 height 7
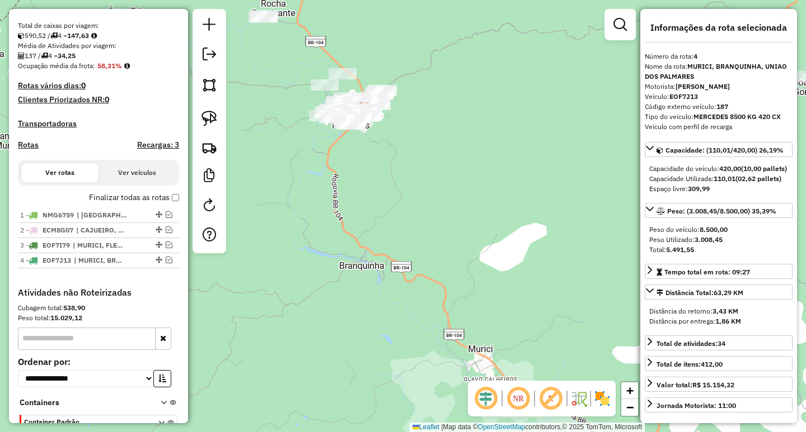
drag, startPoint x: 392, startPoint y: 197, endPoint x: 369, endPoint y: 377, distance: 181.0
click at [369, 370] on div "Janela de atendimento Grade de atendimento Capacidade Transportadoras Veículos …" at bounding box center [403, 216] width 806 height 432
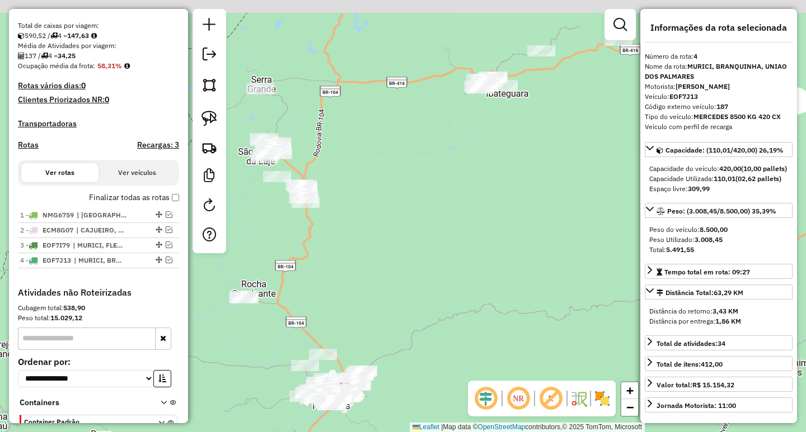
drag, startPoint x: 436, startPoint y: 208, endPoint x: 426, endPoint y: 387, distance: 179.3
click at [428, 373] on div "Janela de atendimento Grade de atendimento Capacidade Transportadoras Veículos …" at bounding box center [403, 216] width 806 height 432
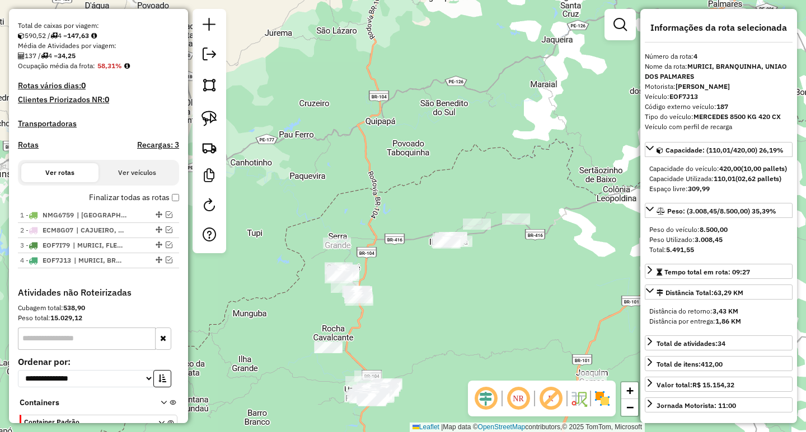
click at [478, 230] on div at bounding box center [477, 224] width 28 height 11
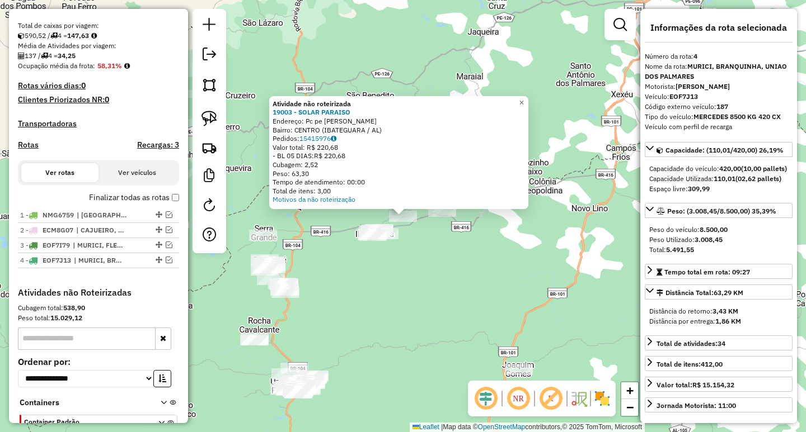
click at [391, 304] on div "Atividade não roteirizada 19003 - SOLAR PARAISO Endereço: Pc pe [PERSON_NAME]: …" at bounding box center [403, 216] width 806 height 432
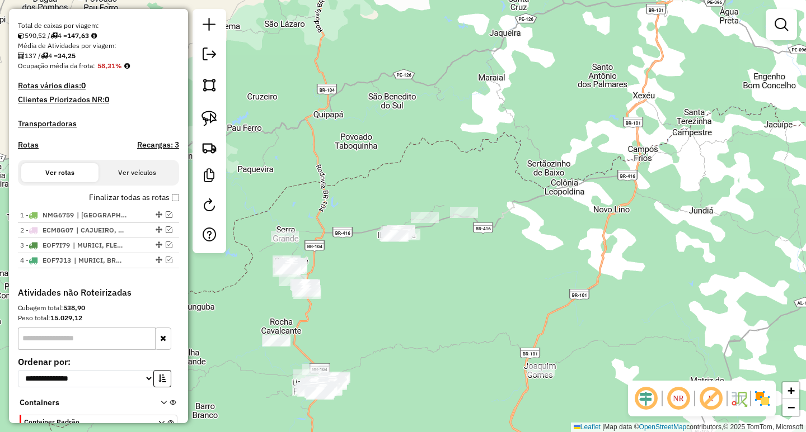
drag, startPoint x: 345, startPoint y: 297, endPoint x: 380, endPoint y: 296, distance: 35.3
click at [379, 298] on div "Janela de atendimento Grade de atendimento Capacidade Transportadoras Veículos …" at bounding box center [403, 216] width 806 height 432
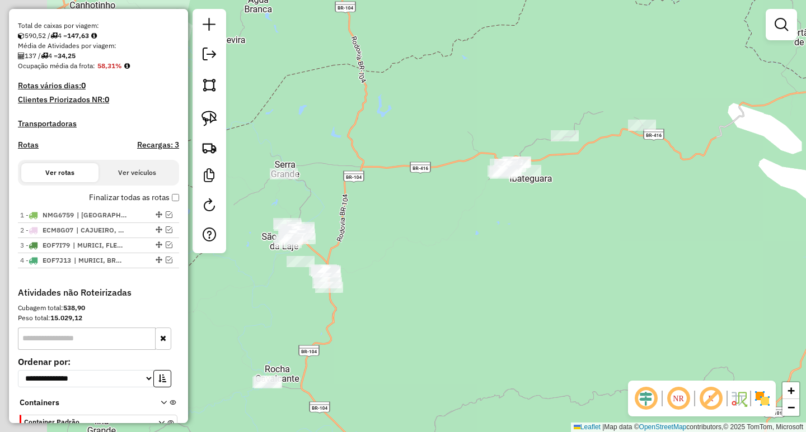
drag, startPoint x: 289, startPoint y: 206, endPoint x: 326, endPoint y: 206, distance: 36.4
click at [326, 206] on div "Janela de atendimento Grade de atendimento Capacidade Transportadoras Veículos …" at bounding box center [403, 216] width 806 height 432
click at [283, 166] on div "Janela de atendimento Grade de atendimento Capacidade Transportadoras Veículos …" at bounding box center [403, 216] width 806 height 432
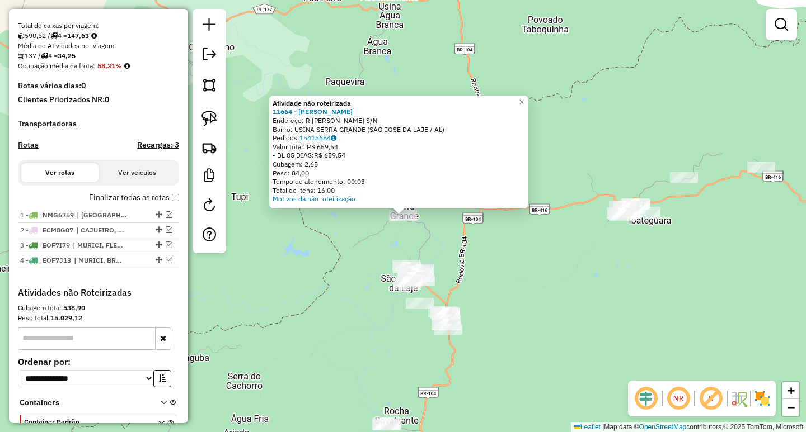
click at [554, 287] on div "Atividade não roteirizada 11664 - [PERSON_NAME]: R [PERSON_NAME] S/N Bairro: US…" at bounding box center [403, 216] width 806 height 432
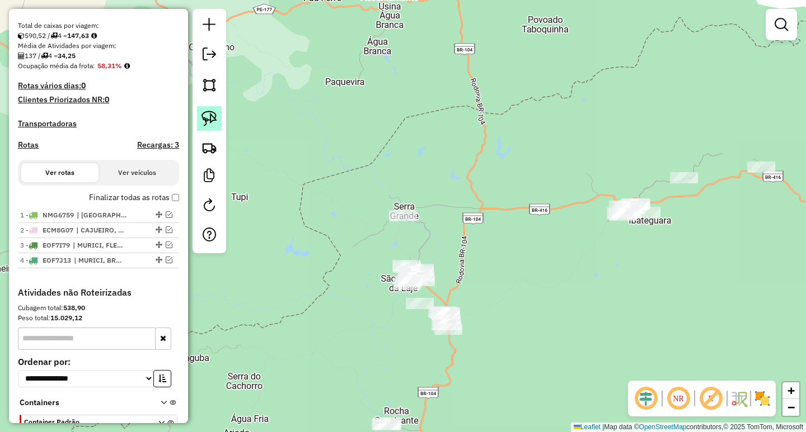
click at [216, 127] on link at bounding box center [209, 118] width 25 height 25
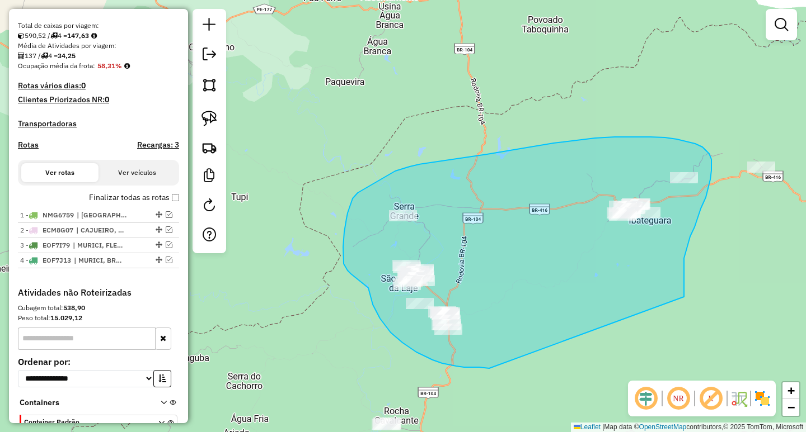
drag, startPoint x: 684, startPoint y: 297, endPoint x: 496, endPoint y: 369, distance: 200.6
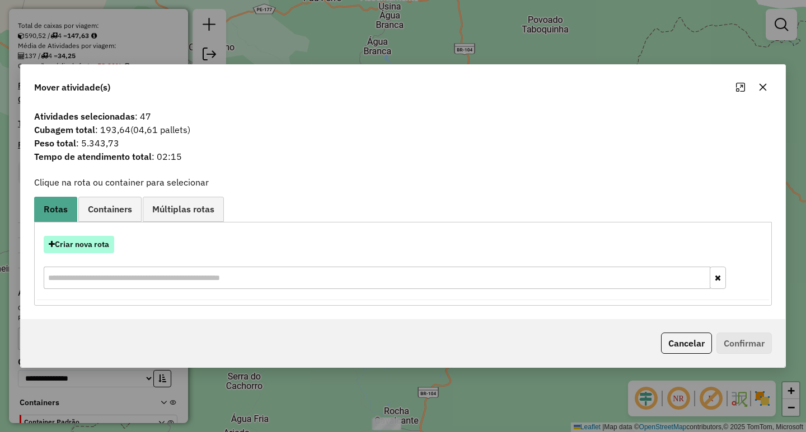
click at [105, 239] on button "Criar nova rota" at bounding box center [79, 244] width 70 height 17
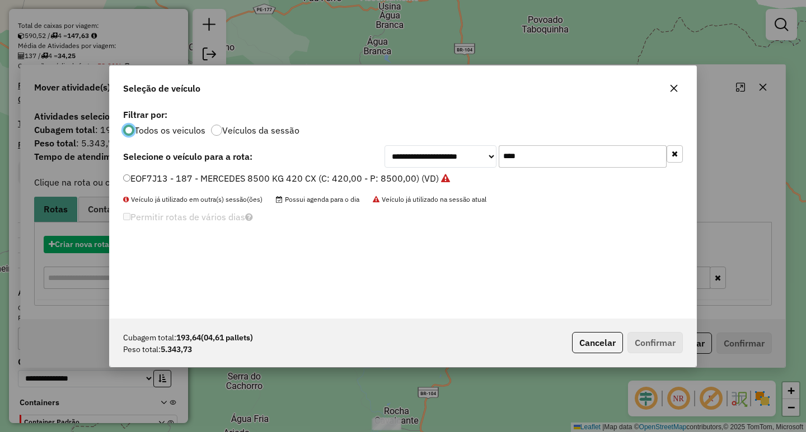
scroll to position [6, 3]
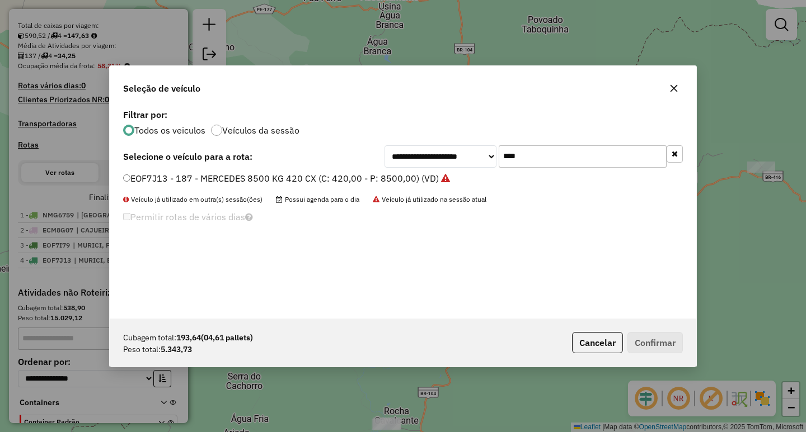
drag, startPoint x: 548, startPoint y: 154, endPoint x: 367, endPoint y: 148, distance: 181.4
click at [410, 149] on div "**********" at bounding box center [533, 156] width 298 height 22
type input "****"
click at [266, 174] on label "PEZ8018 - VOLKS 10890 KG 420 CX (C: 420,00 - P: 10890,00) (VD)" at bounding box center [265, 178] width 285 height 13
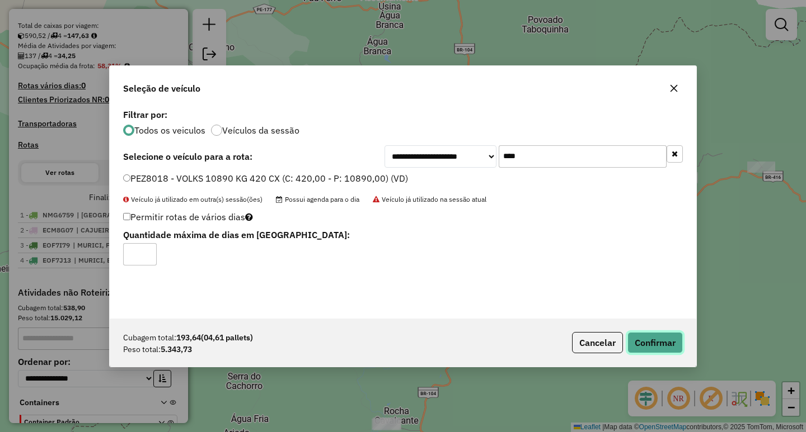
click at [652, 339] on button "Confirmar" at bounding box center [654, 342] width 55 height 21
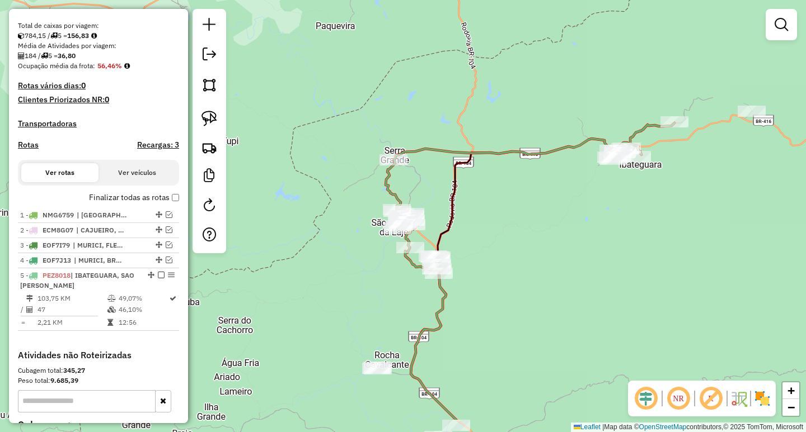
drag, startPoint x: 555, startPoint y: 338, endPoint x: 538, endPoint y: 126, distance: 212.2
click at [538, 129] on div "Janela de atendimento Grade de atendimento Capacidade Transportadoras Veículos …" at bounding box center [403, 216] width 806 height 432
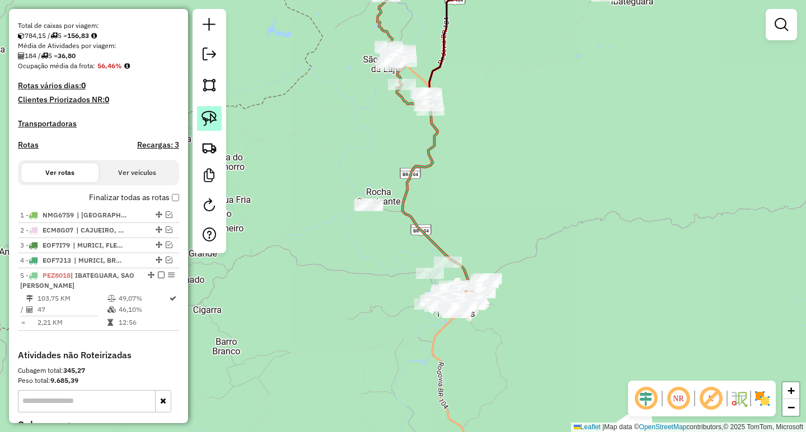
click at [215, 123] on img at bounding box center [209, 119] width 16 height 16
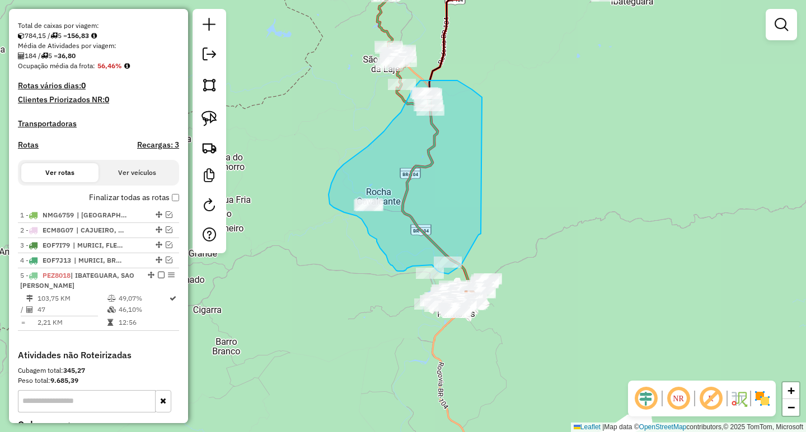
drag, startPoint x: 482, startPoint y: 97, endPoint x: 481, endPoint y: 234, distance: 136.5
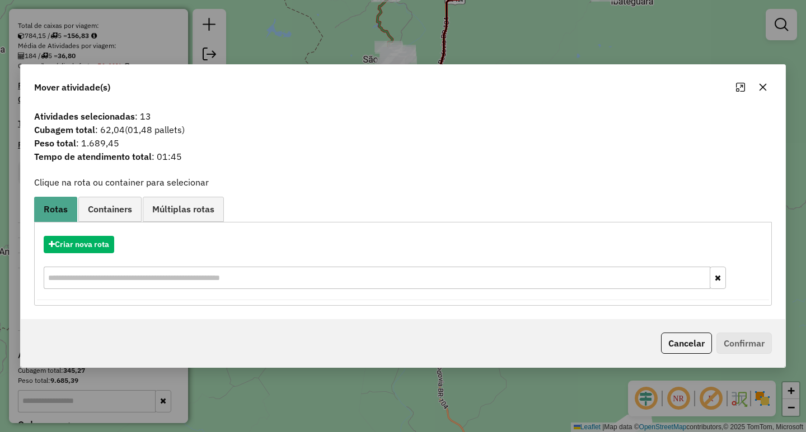
click at [763, 89] on icon "button" at bounding box center [762, 87] width 9 height 9
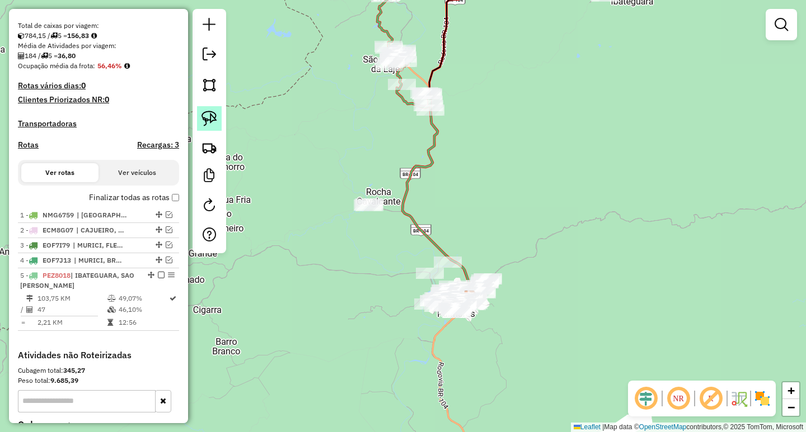
click at [205, 115] on img at bounding box center [209, 119] width 16 height 16
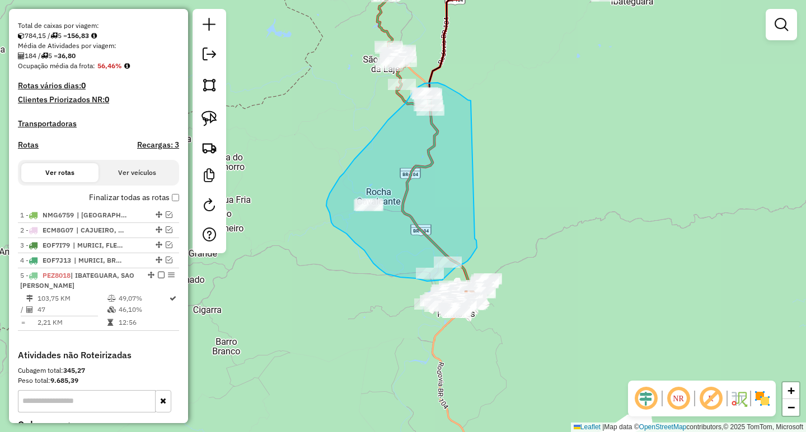
drag, startPoint x: 471, startPoint y: 101, endPoint x: 474, endPoint y: 239, distance: 138.2
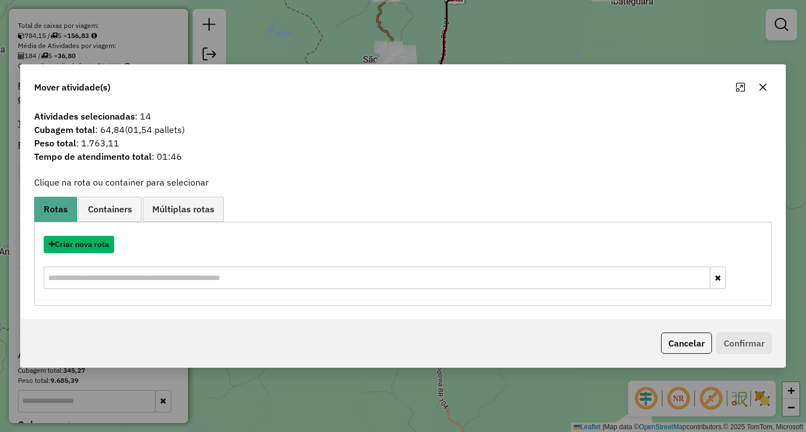
click at [85, 246] on button "Criar nova rota" at bounding box center [79, 244] width 70 height 17
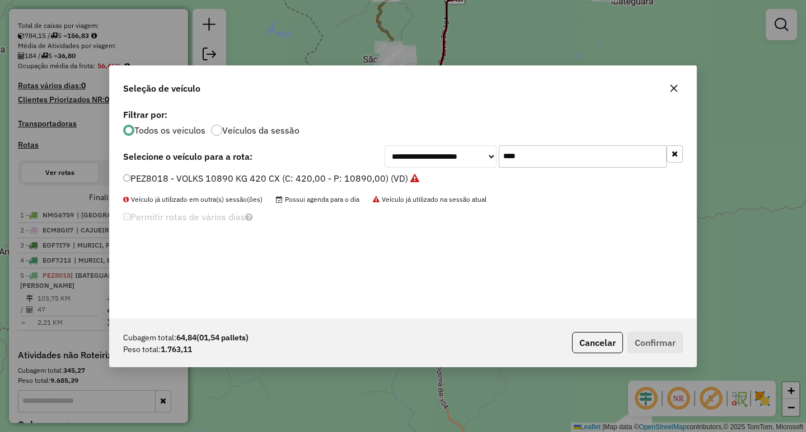
drag, startPoint x: 544, startPoint y: 155, endPoint x: 353, endPoint y: 163, distance: 191.0
click at [372, 161] on div "**********" at bounding box center [402, 156] width 559 height 22
type input "****"
click at [166, 174] on label "PDM9B86 - 151 - HYUNDAI (C: 96,00 - P: 1800,00) (VD)" at bounding box center [241, 178] width 237 height 13
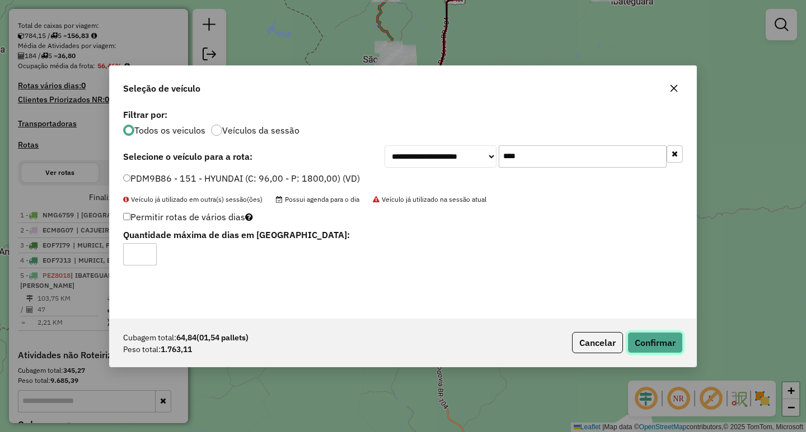
click at [667, 341] on button "Confirmar" at bounding box center [654, 342] width 55 height 21
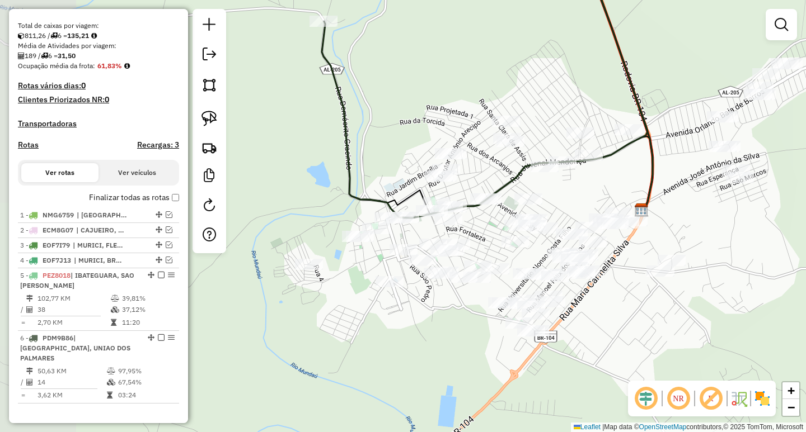
drag, startPoint x: 323, startPoint y: 379, endPoint x: 419, endPoint y: 336, distance: 104.9
click at [419, 336] on div "Janela de atendimento Grade de atendimento Capacidade Transportadoras Veículos …" at bounding box center [403, 216] width 806 height 432
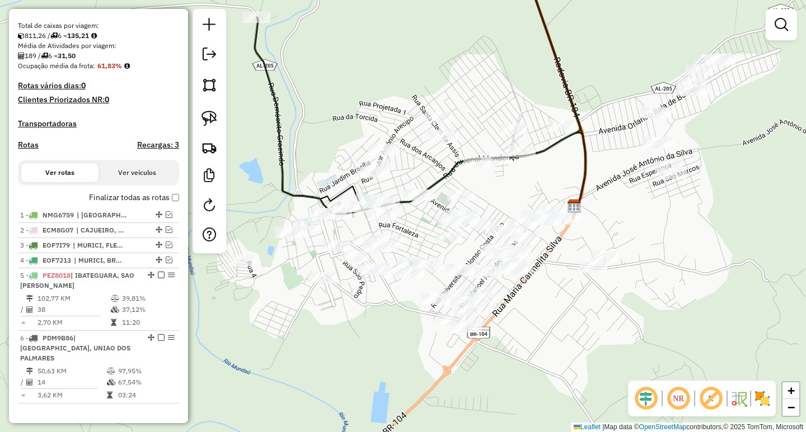
drag, startPoint x: 434, startPoint y: 330, endPoint x: 366, endPoint y: 326, distance: 67.8
click at [366, 326] on div "Janela de atendimento Grade de atendimento Capacidade Transportadoras Veículos …" at bounding box center [403, 216] width 806 height 432
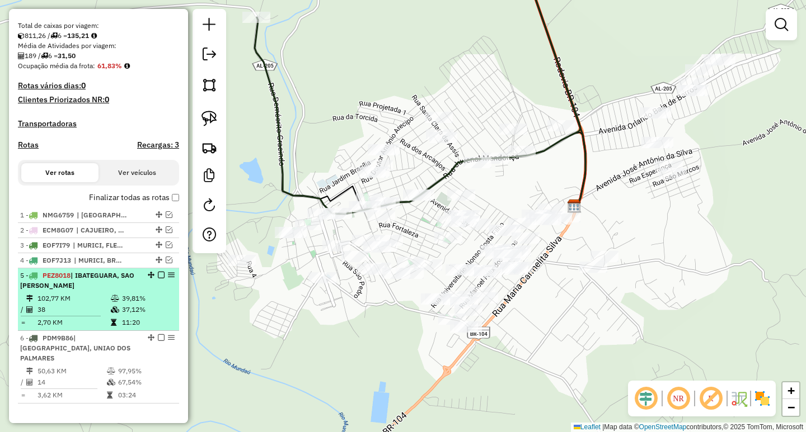
click at [158, 279] on em at bounding box center [161, 275] width 7 height 7
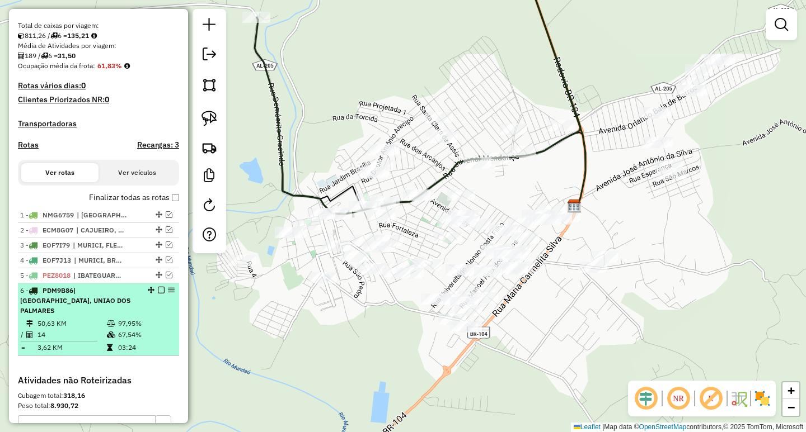
click at [159, 294] on em at bounding box center [161, 290] width 7 height 7
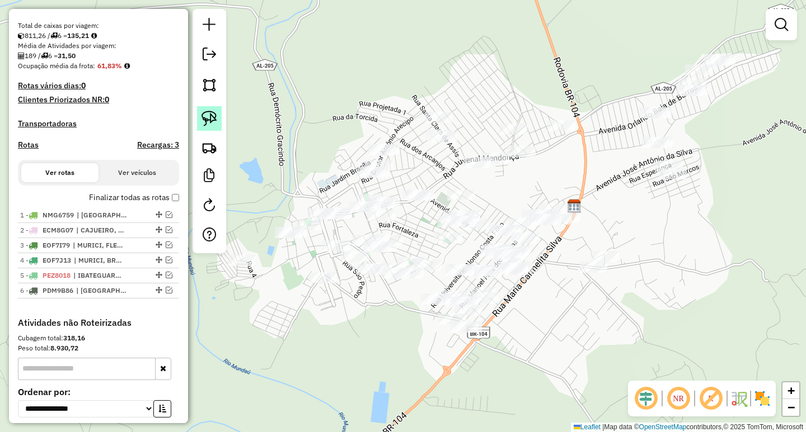
click at [213, 125] on img at bounding box center [209, 119] width 16 height 16
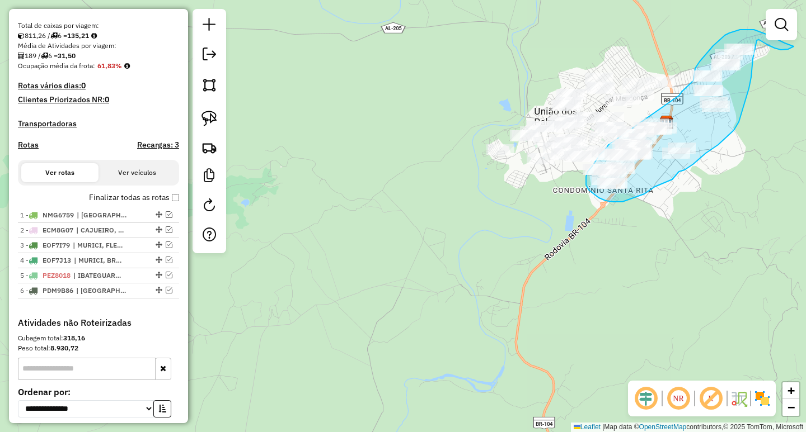
drag, startPoint x: 465, startPoint y: 245, endPoint x: 679, endPoint y: 96, distance: 260.3
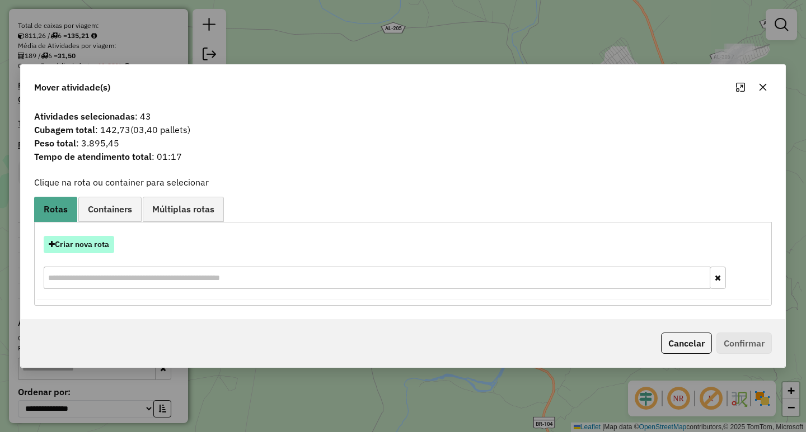
click at [109, 250] on button "Criar nova rota" at bounding box center [79, 244] width 70 height 17
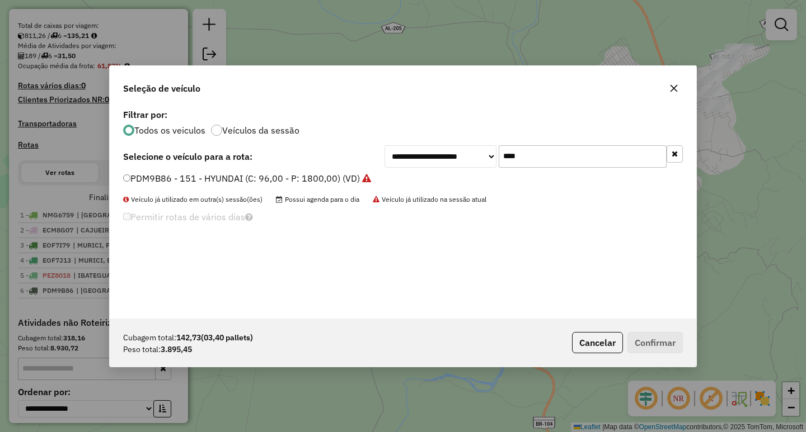
drag, startPoint x: 592, startPoint y: 158, endPoint x: 394, endPoint y: 156, distance: 197.5
click at [429, 156] on div "**********" at bounding box center [533, 156] width 298 height 22
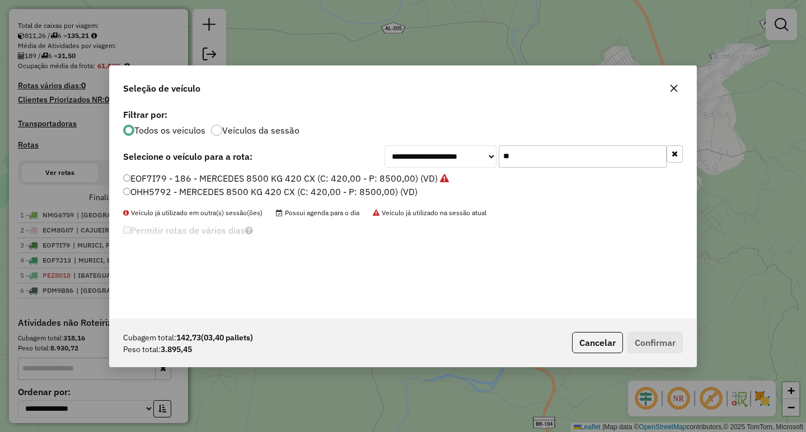
drag, startPoint x: 514, startPoint y: 157, endPoint x: 423, endPoint y: 155, distance: 90.7
click at [423, 155] on div "**********" at bounding box center [533, 156] width 298 height 22
type input "**"
click at [206, 176] on label "EOF7I87 - MERCEDES 8500 KG 420 CX (C: 420,00 - P: 8500,00) (VD)" at bounding box center [268, 178] width 290 height 13
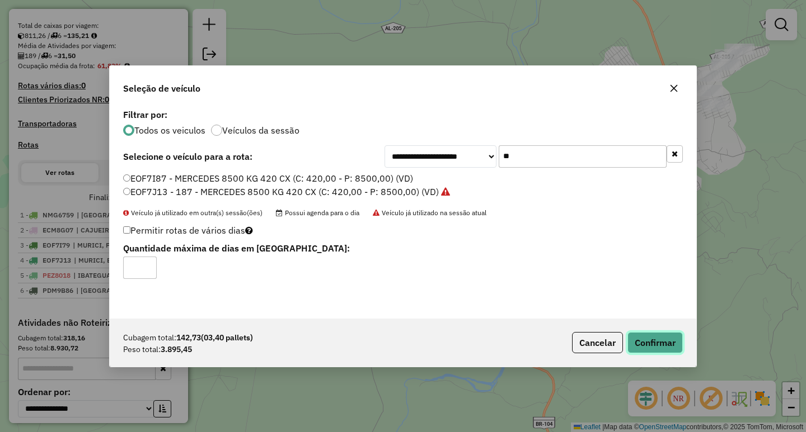
click at [653, 342] on button "Confirmar" at bounding box center [654, 342] width 55 height 21
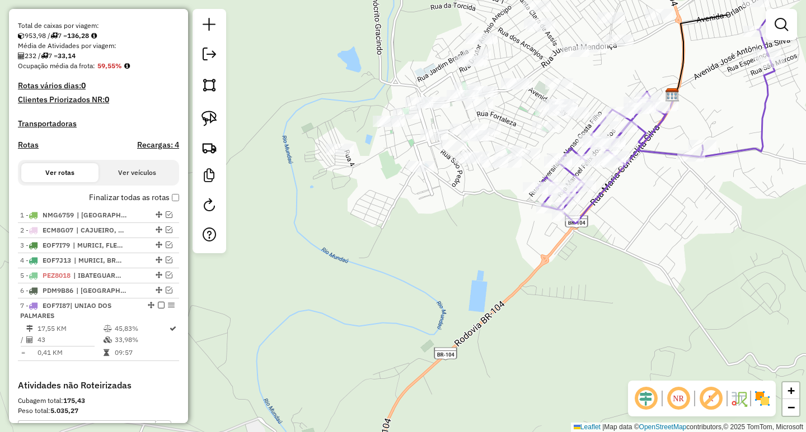
drag, startPoint x: 520, startPoint y: 283, endPoint x: 502, endPoint y: 376, distance: 94.6
click at [502, 375] on div "Janela de atendimento Grade de atendimento Capacidade Transportadoras Veículos …" at bounding box center [403, 216] width 806 height 432
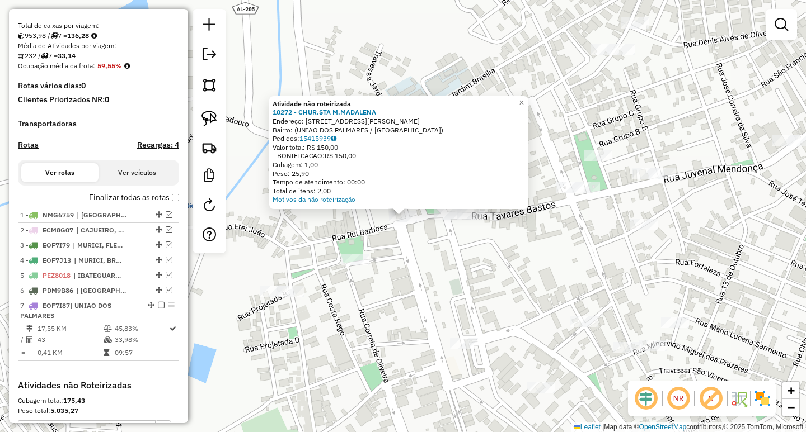
click at [467, 263] on div "Atividade não roteirizada 10272 - CHUR.STA M.[PERSON_NAME]: [STREET_ADDRESS][PE…" at bounding box center [403, 216] width 806 height 432
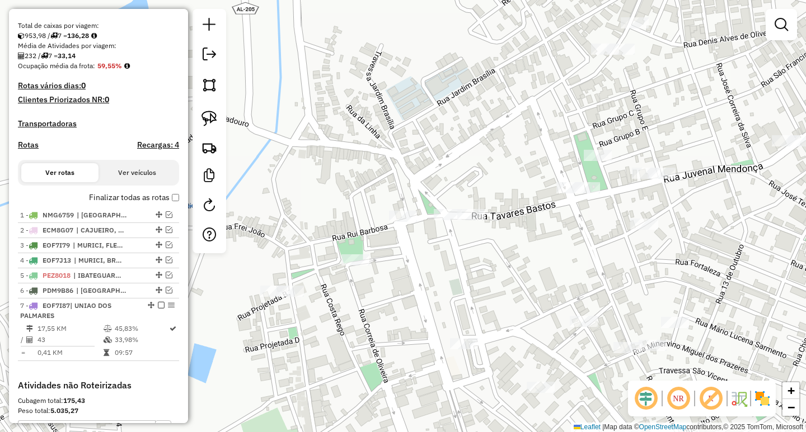
click at [453, 291] on div "Janela de atendimento Grade de atendimento Capacidade Transportadoras Veículos …" at bounding box center [403, 216] width 806 height 432
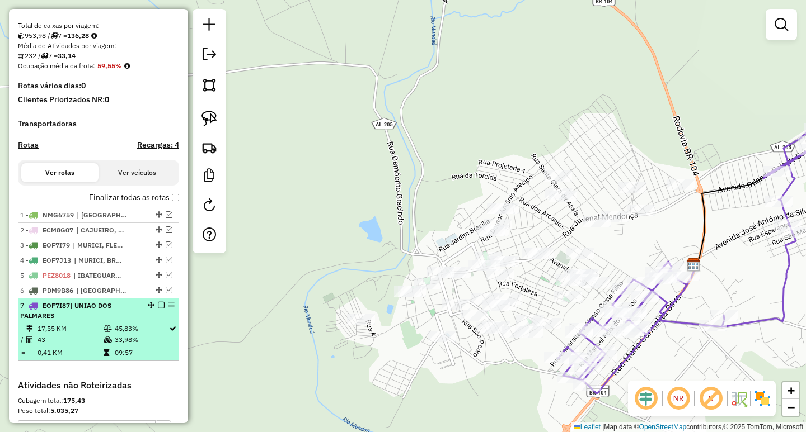
click at [159, 309] on em at bounding box center [161, 305] width 7 height 7
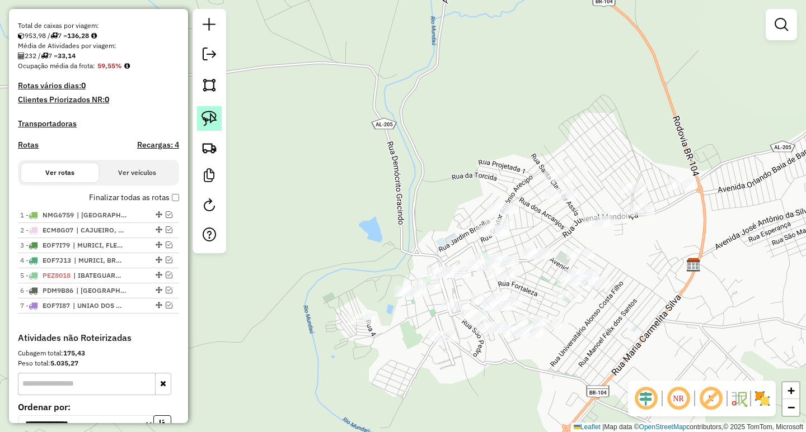
click at [200, 125] on link at bounding box center [209, 118] width 25 height 25
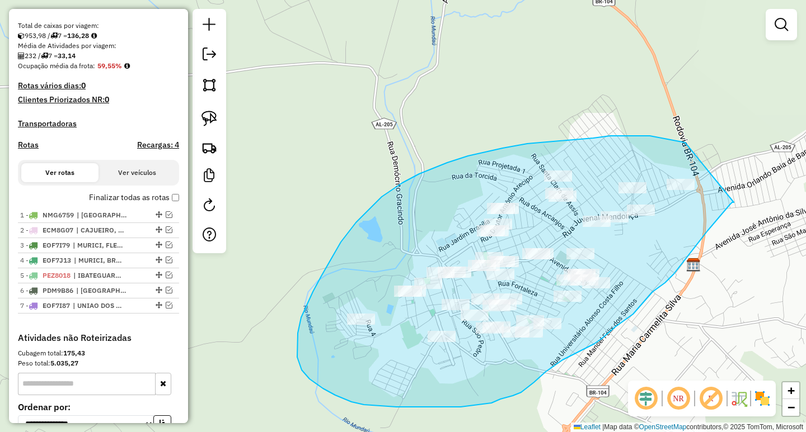
drag, startPoint x: 679, startPoint y: 142, endPoint x: 733, endPoint y: 203, distance: 81.6
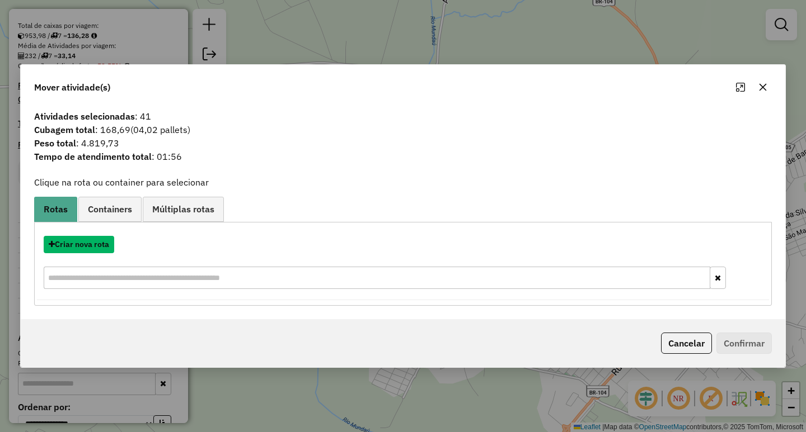
click at [83, 248] on button "Criar nova rota" at bounding box center [79, 244] width 70 height 17
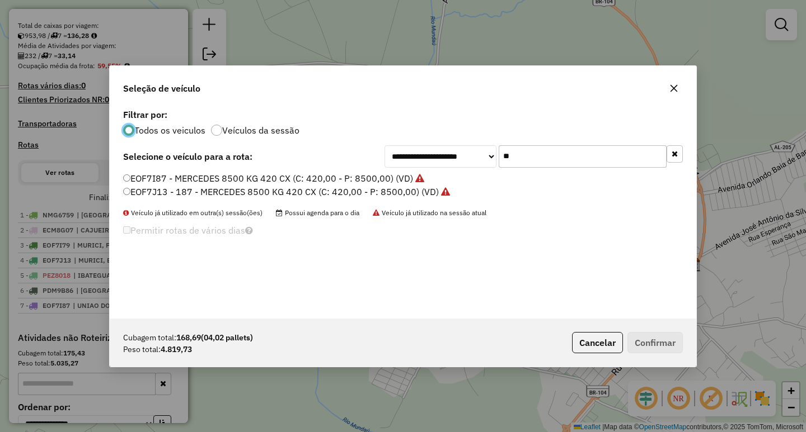
drag, startPoint x: 551, startPoint y: 159, endPoint x: 424, endPoint y: 161, distance: 126.4
click at [424, 161] on div "**********" at bounding box center [533, 156] width 298 height 22
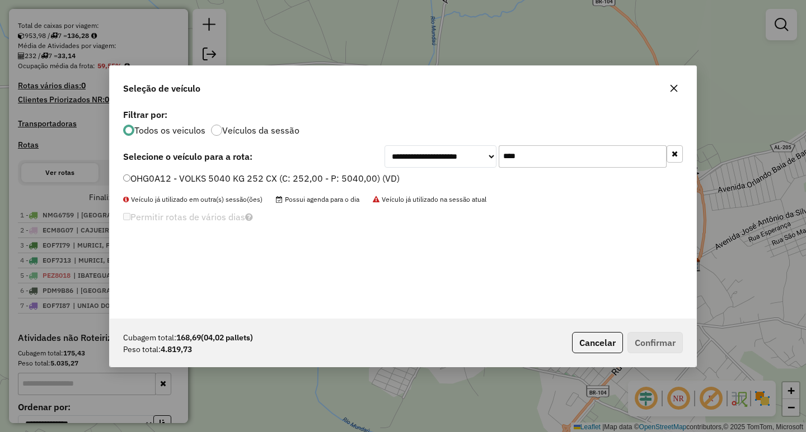
type input "****"
click at [315, 182] on label "OHG0A12 - VOLKS 5040 KG 252 CX (C: 252,00 - P: 5040,00) (VD)" at bounding box center [261, 178] width 276 height 13
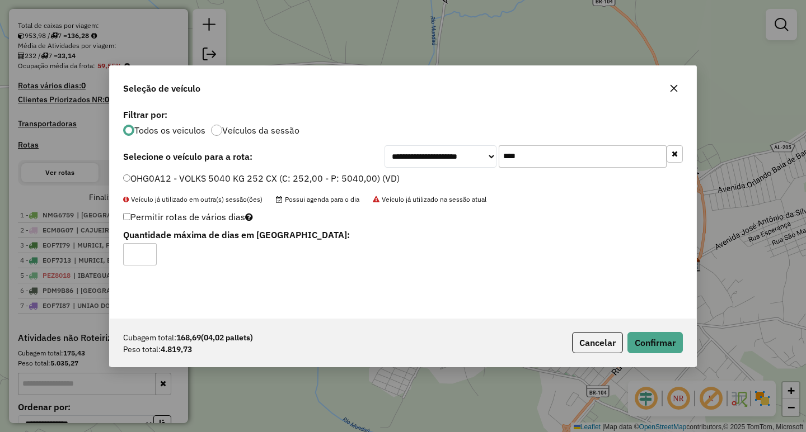
click at [659, 331] on div "Cubagem total: 168,69 (04,02 pallets) Peso total: 4.819,73 Cancelar Confirmar" at bounding box center [403, 343] width 586 height 48
click at [658, 339] on button "Confirmar" at bounding box center [654, 342] width 55 height 21
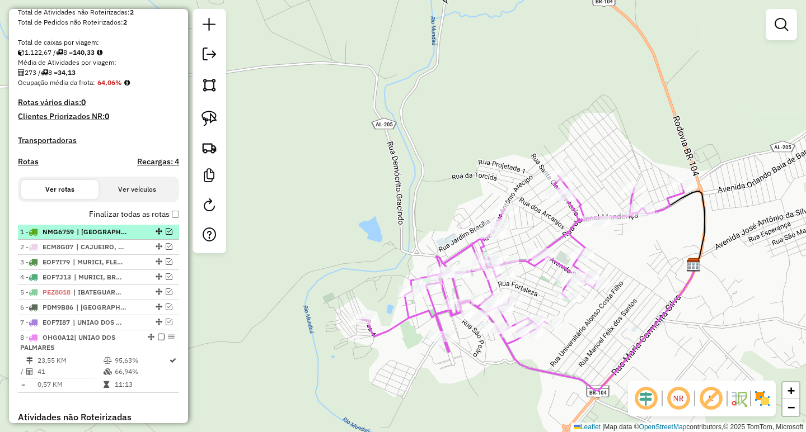
scroll to position [224, 0]
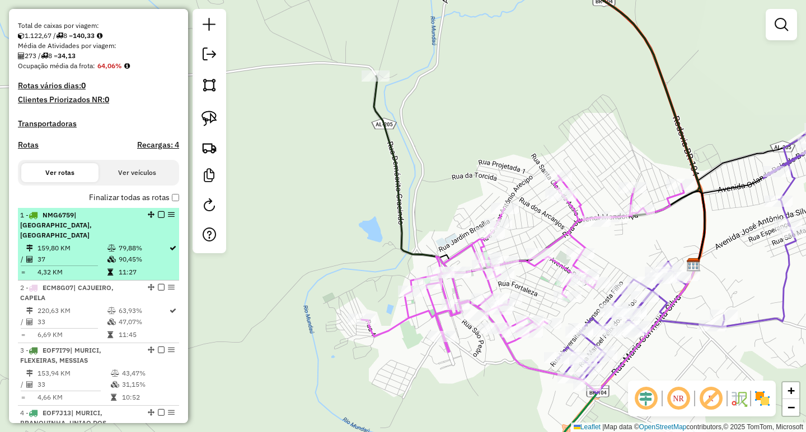
click at [97, 245] on td "159,80 KM" at bounding box center [72, 248] width 70 height 11
select select "**********"
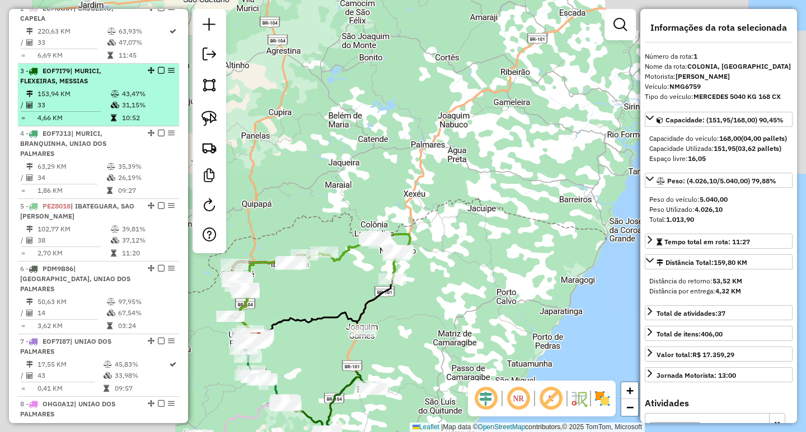
scroll to position [559, 0]
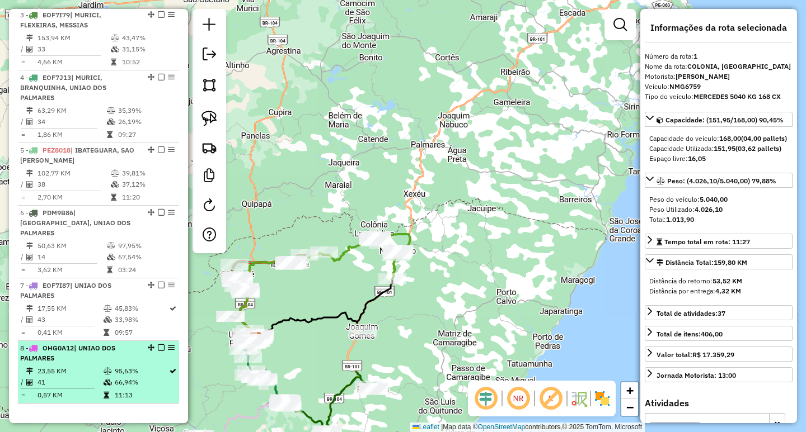
click at [111, 366] on td at bounding box center [108, 371] width 11 height 11
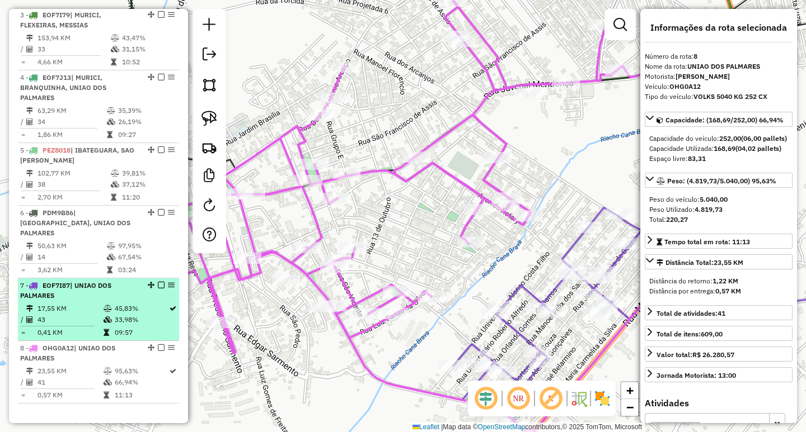
click at [96, 303] on td "17,55 KM" at bounding box center [70, 308] width 66 height 11
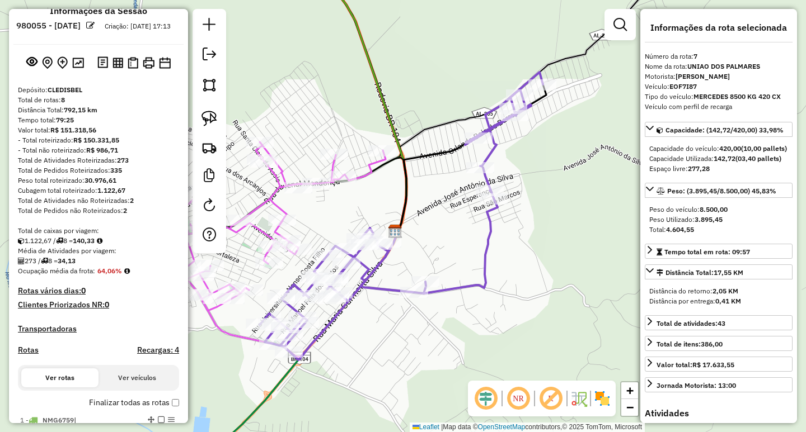
scroll to position [0, 0]
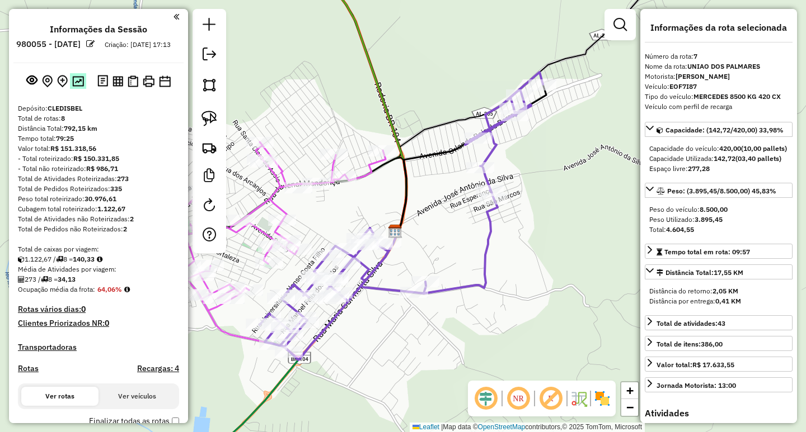
click at [77, 87] on img at bounding box center [78, 81] width 12 height 11
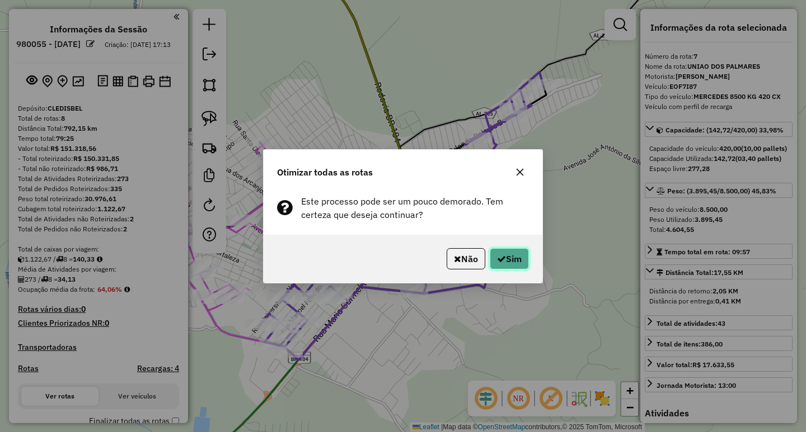
click at [497, 257] on icon "button" at bounding box center [501, 259] width 9 height 9
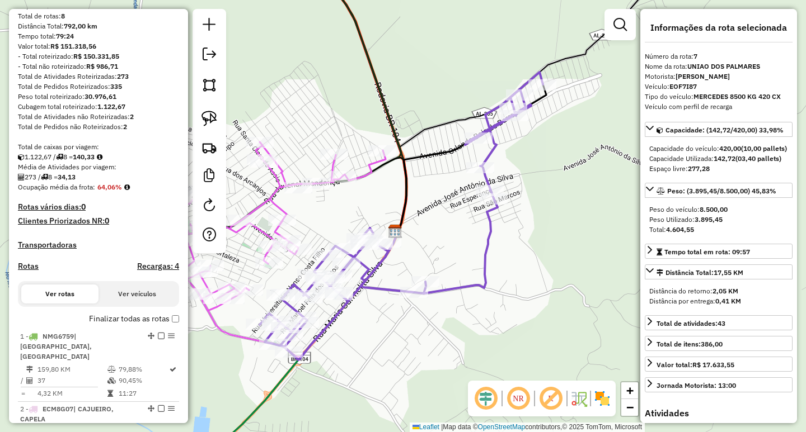
scroll to position [79, 0]
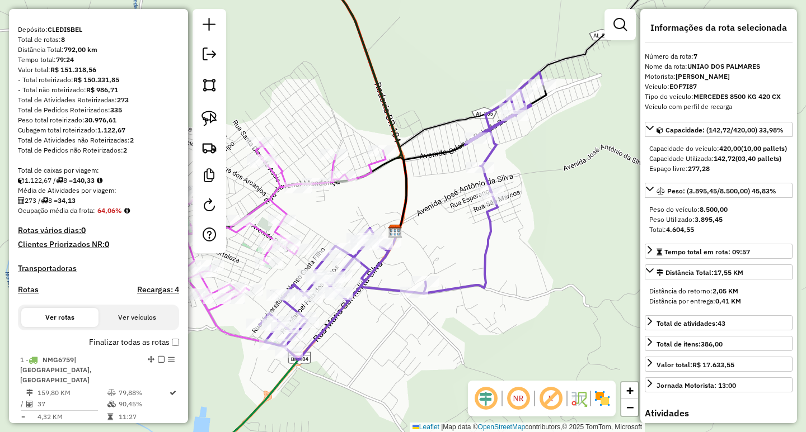
click at [30, 295] on h4 "Rotas" at bounding box center [28, 290] width 21 height 10
select select "*"
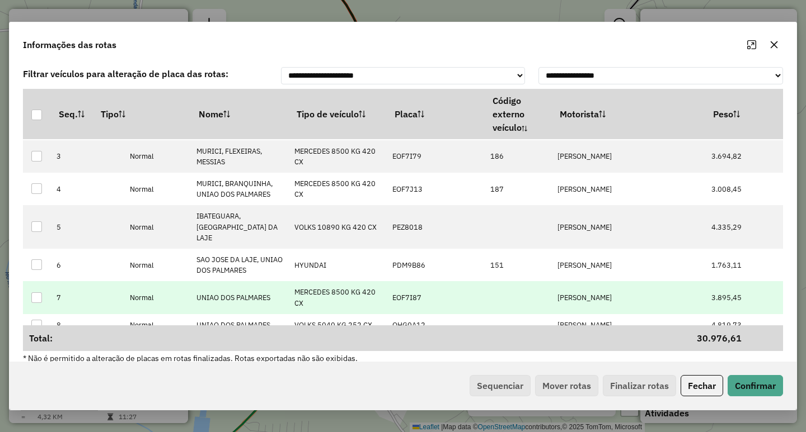
scroll to position [78, 0]
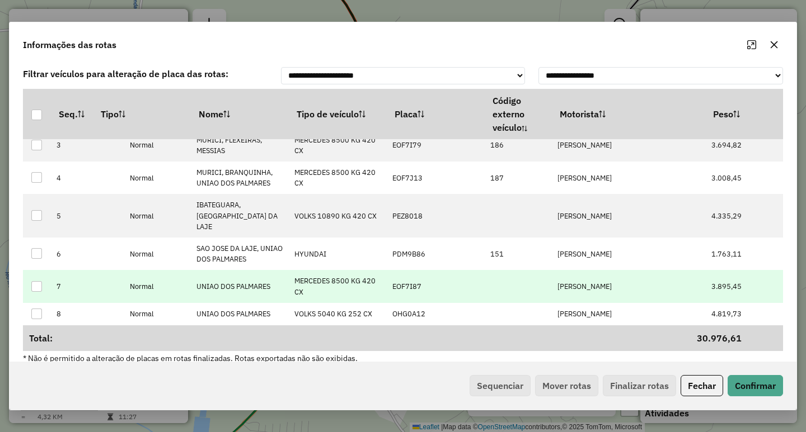
click at [596, 282] on p-celleditor "[PERSON_NAME]" at bounding box center [584, 287] width 54 height 10
type input "**********"
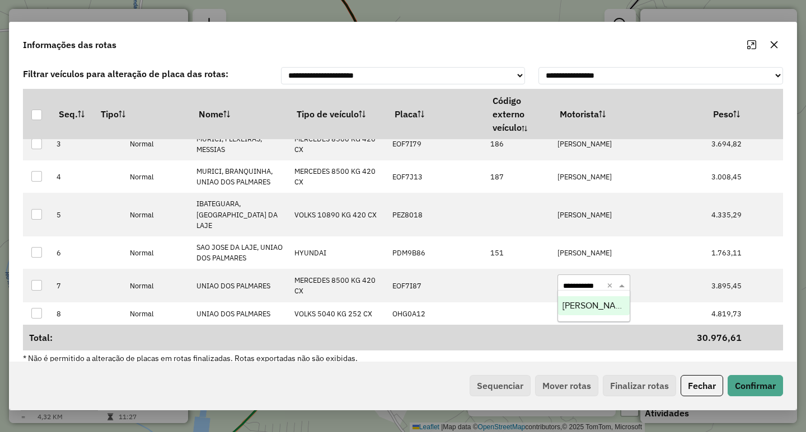
click at [572, 315] on div "[PERSON_NAME]" at bounding box center [594, 306] width 72 height 19
click at [737, 381] on button "Confirmar" at bounding box center [754, 385] width 55 height 21
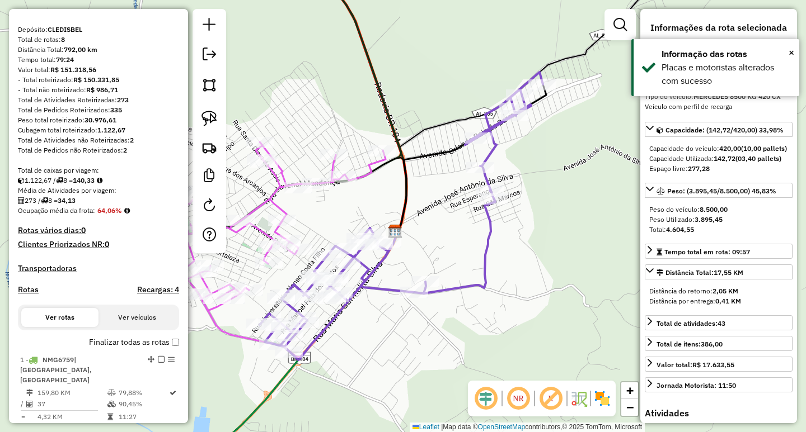
scroll to position [0, 0]
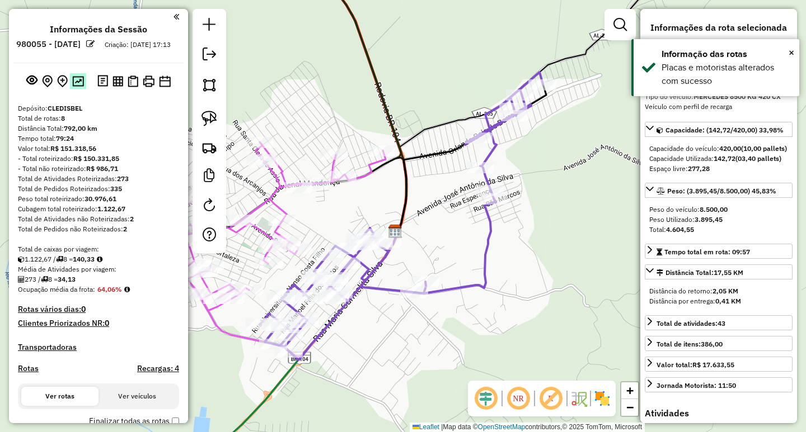
click at [78, 87] on img at bounding box center [78, 81] width 12 height 11
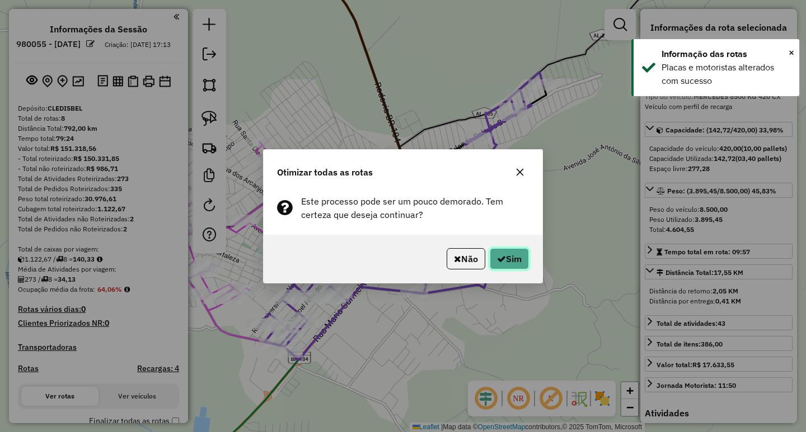
click at [493, 251] on button "Sim" at bounding box center [509, 258] width 39 height 21
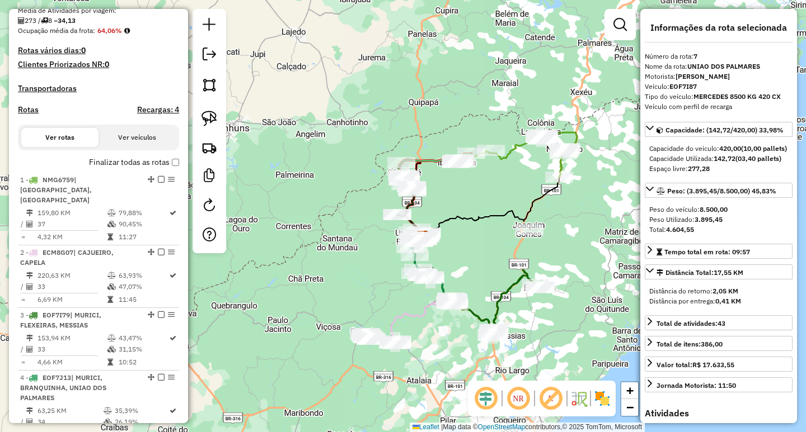
scroll to position [247, 0]
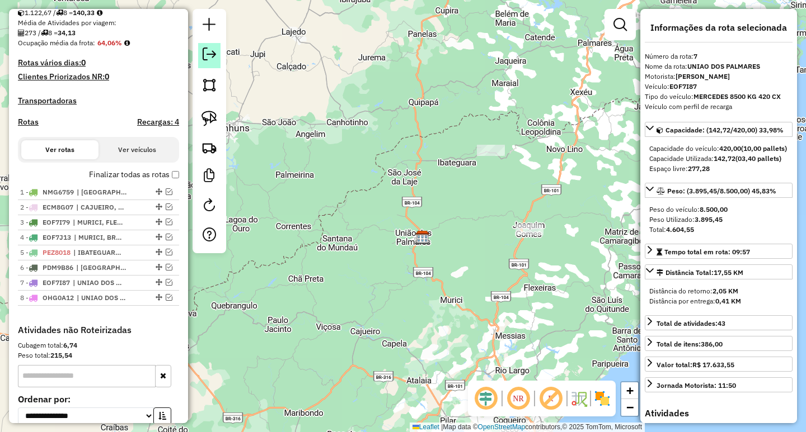
click at [211, 64] on link at bounding box center [209, 55] width 22 height 25
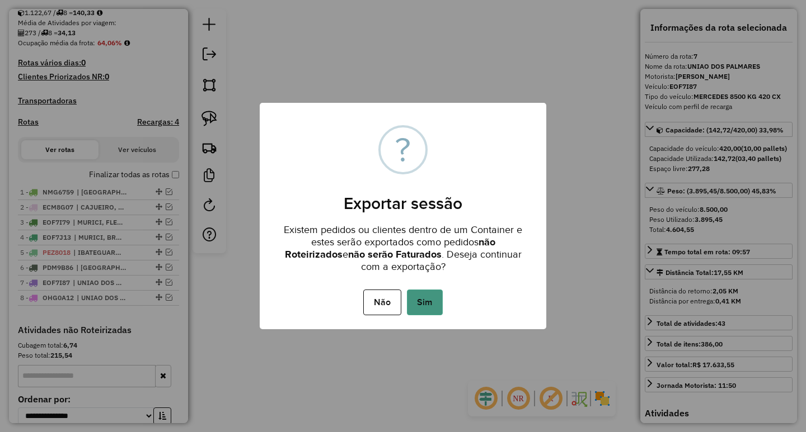
click at [431, 298] on button "Sim" at bounding box center [425, 303] width 36 height 26
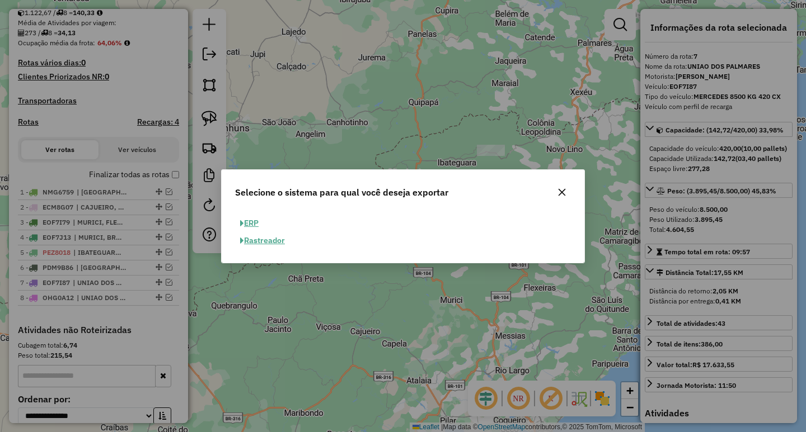
click at [260, 222] on button "ERP" at bounding box center [249, 223] width 29 height 17
select select "**"
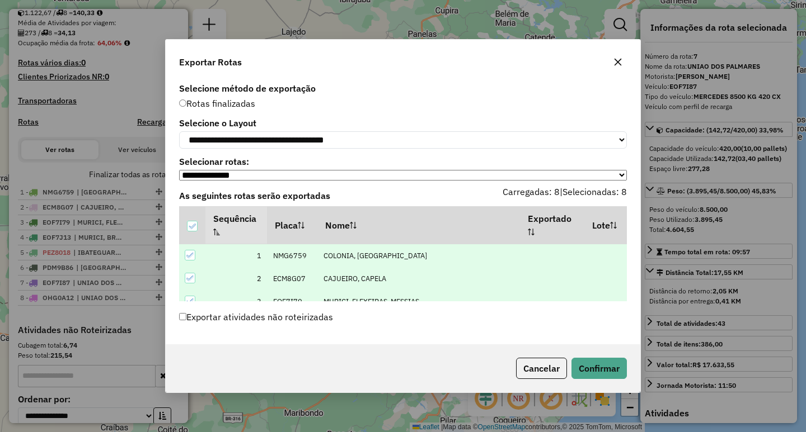
click at [592, 383] on div "Cancelar Confirmar" at bounding box center [403, 369] width 474 height 48
click at [592, 371] on button "Confirmar" at bounding box center [598, 368] width 55 height 21
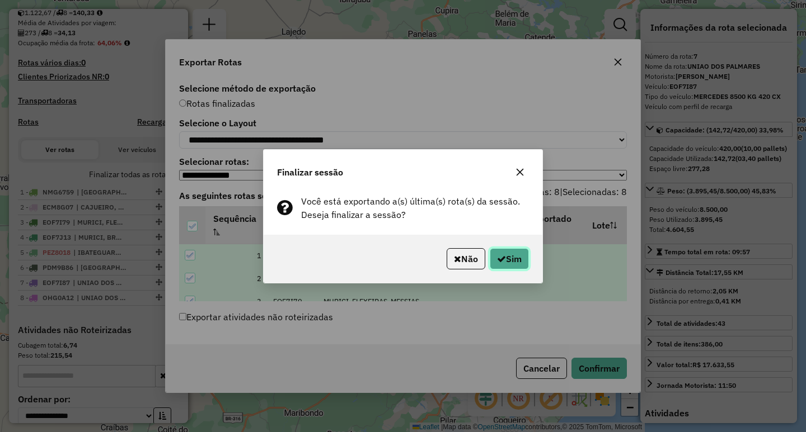
click at [498, 264] on button "Sim" at bounding box center [509, 258] width 39 height 21
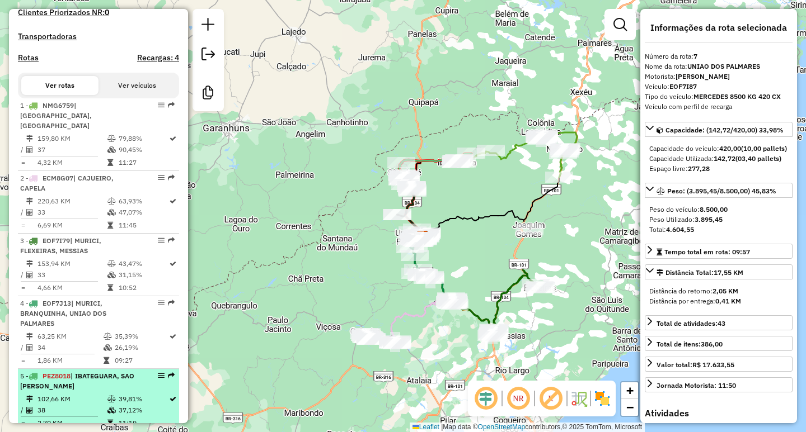
scroll to position [0, 0]
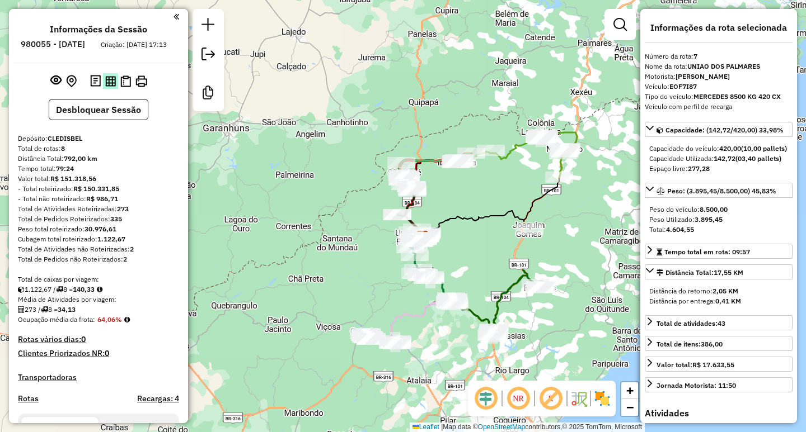
click at [112, 87] on img at bounding box center [110, 81] width 11 height 11
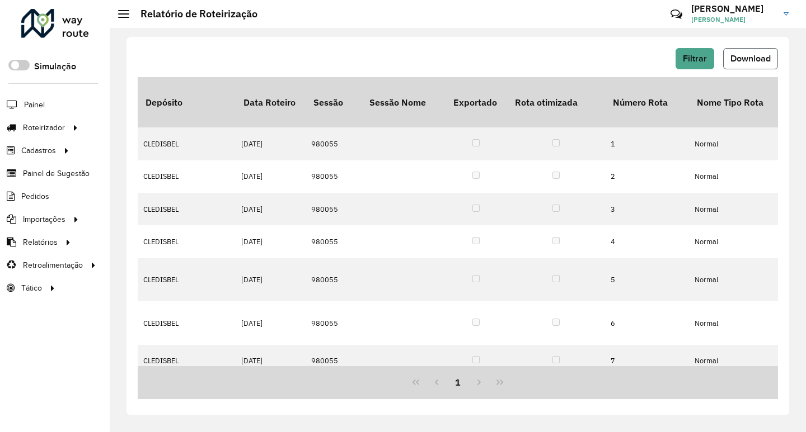
click at [743, 60] on span "Download" at bounding box center [750, 59] width 40 height 10
